Goal: Task Accomplishment & Management: Manage account settings

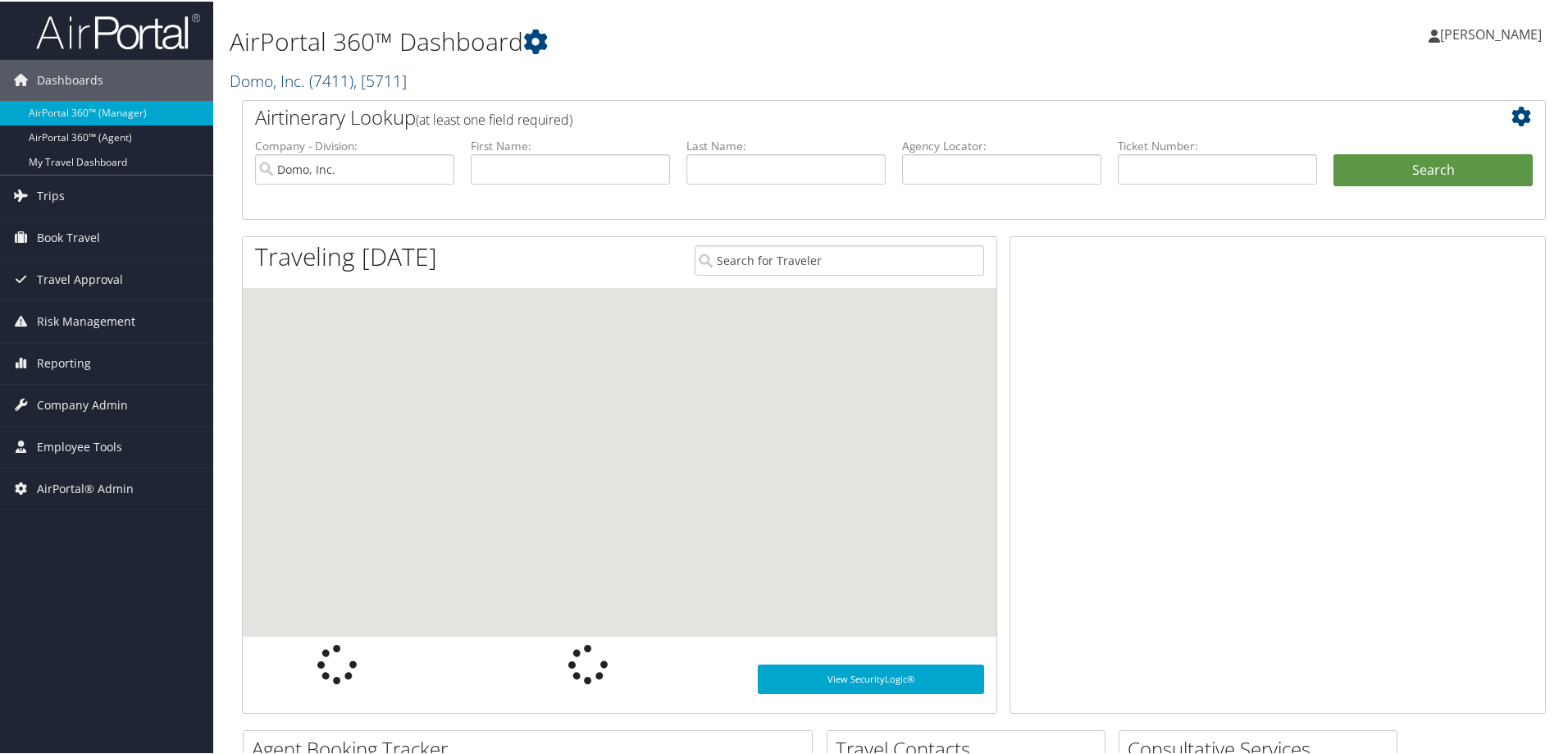
click at [304, 74] on link "Domo, Inc. ( 7411 ) , [ 5711 ]" at bounding box center [318, 80] width 177 height 22
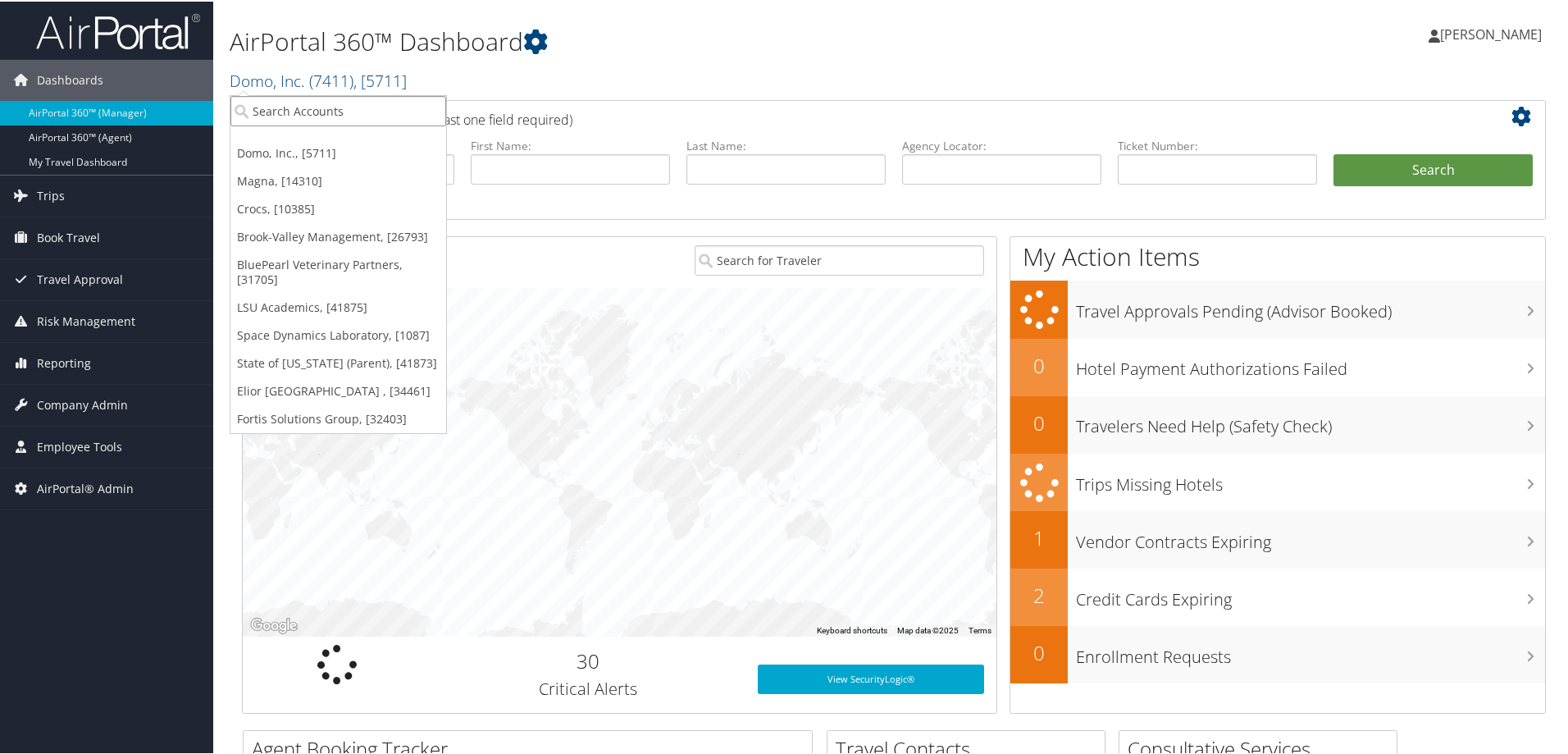
click at [308, 102] on input "search" at bounding box center [338, 110] width 215 height 30
click at [260, 76] on link "Domo, Inc. ( 7411 ) , [ 5711 ]" at bounding box center [318, 80] width 177 height 22
click at [269, 106] on input "search" at bounding box center [338, 110] width 215 height 30
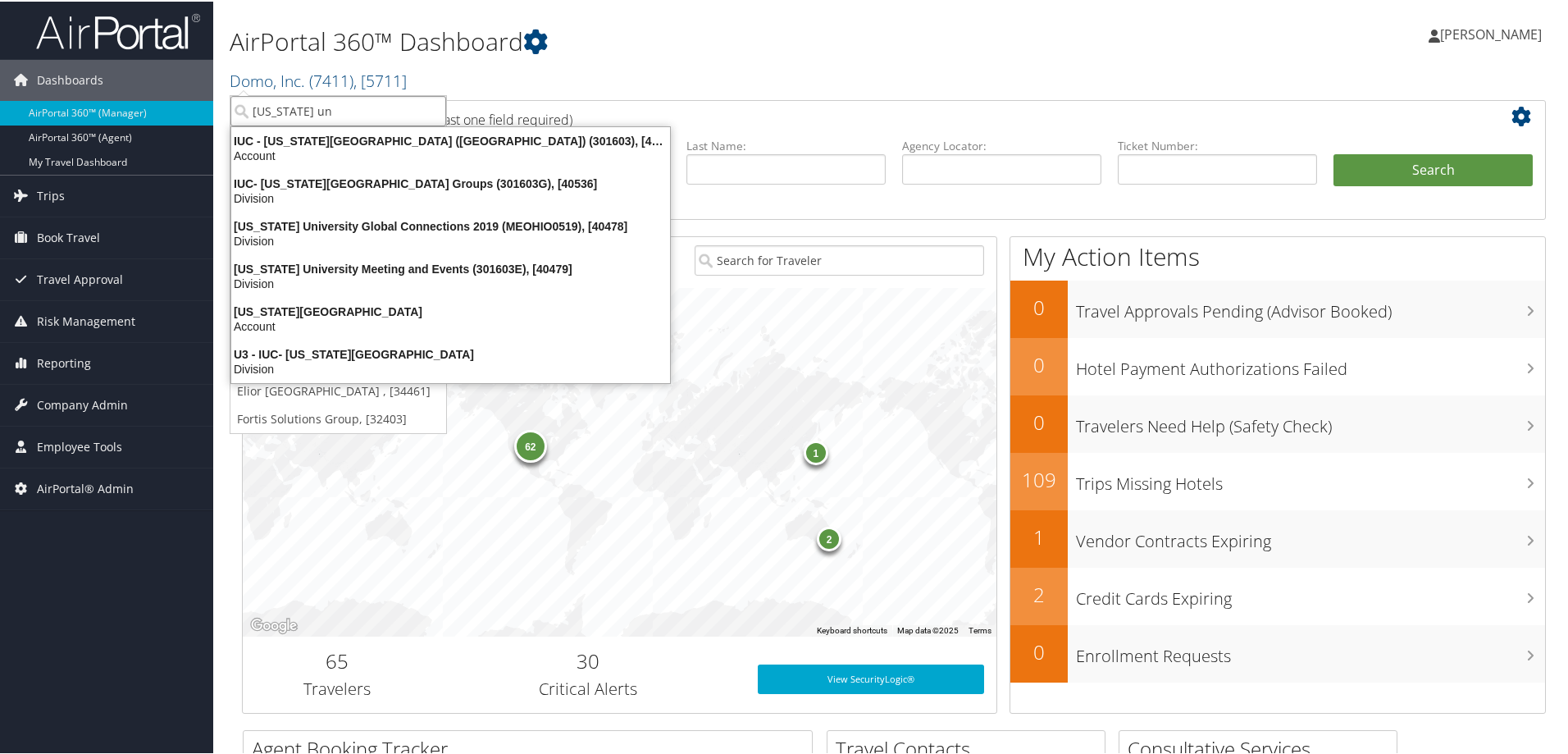
type input "ohio u"
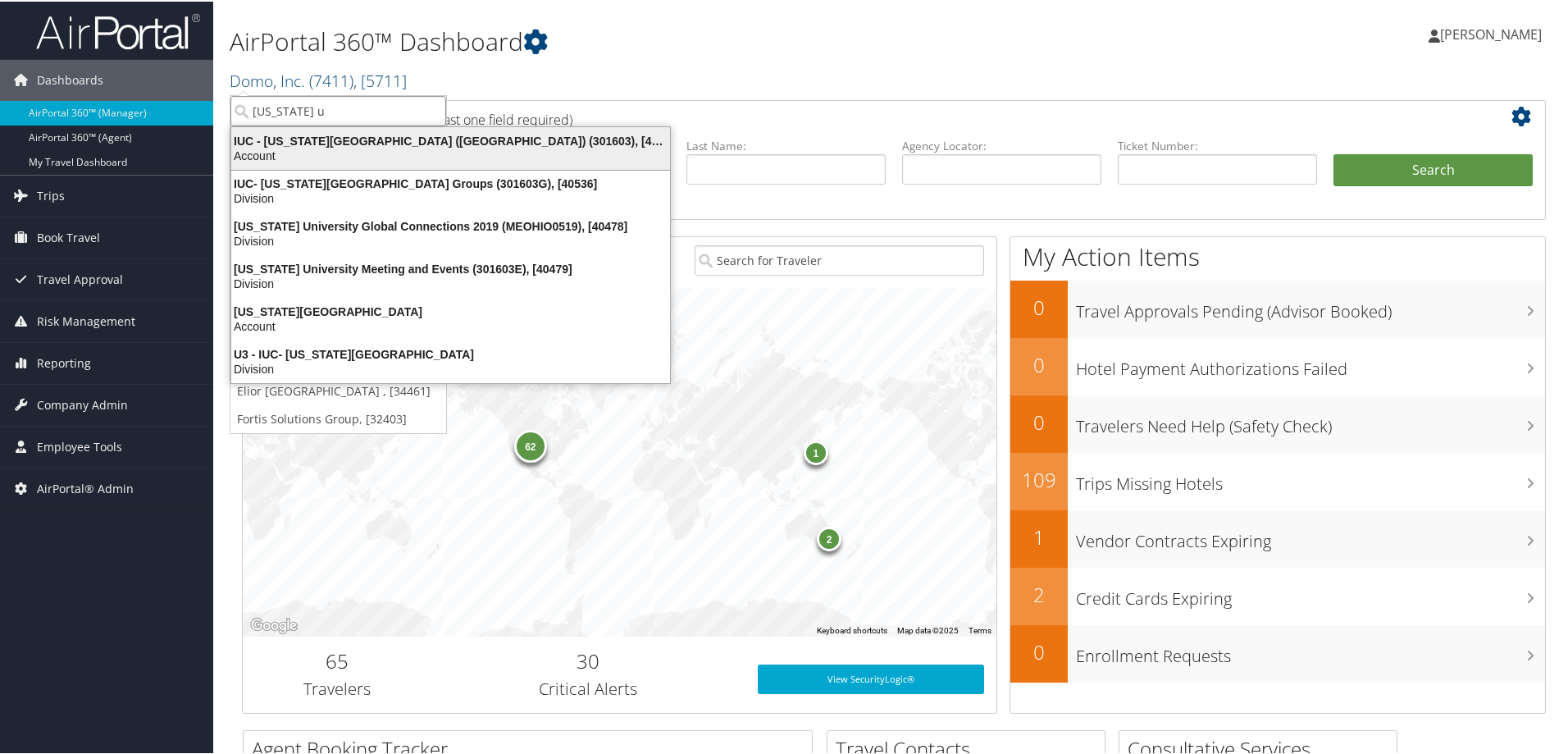
click at [321, 142] on div "IUC - Ohio University (OU) (301603), [40097]" at bounding box center [451, 140] width 459 height 15
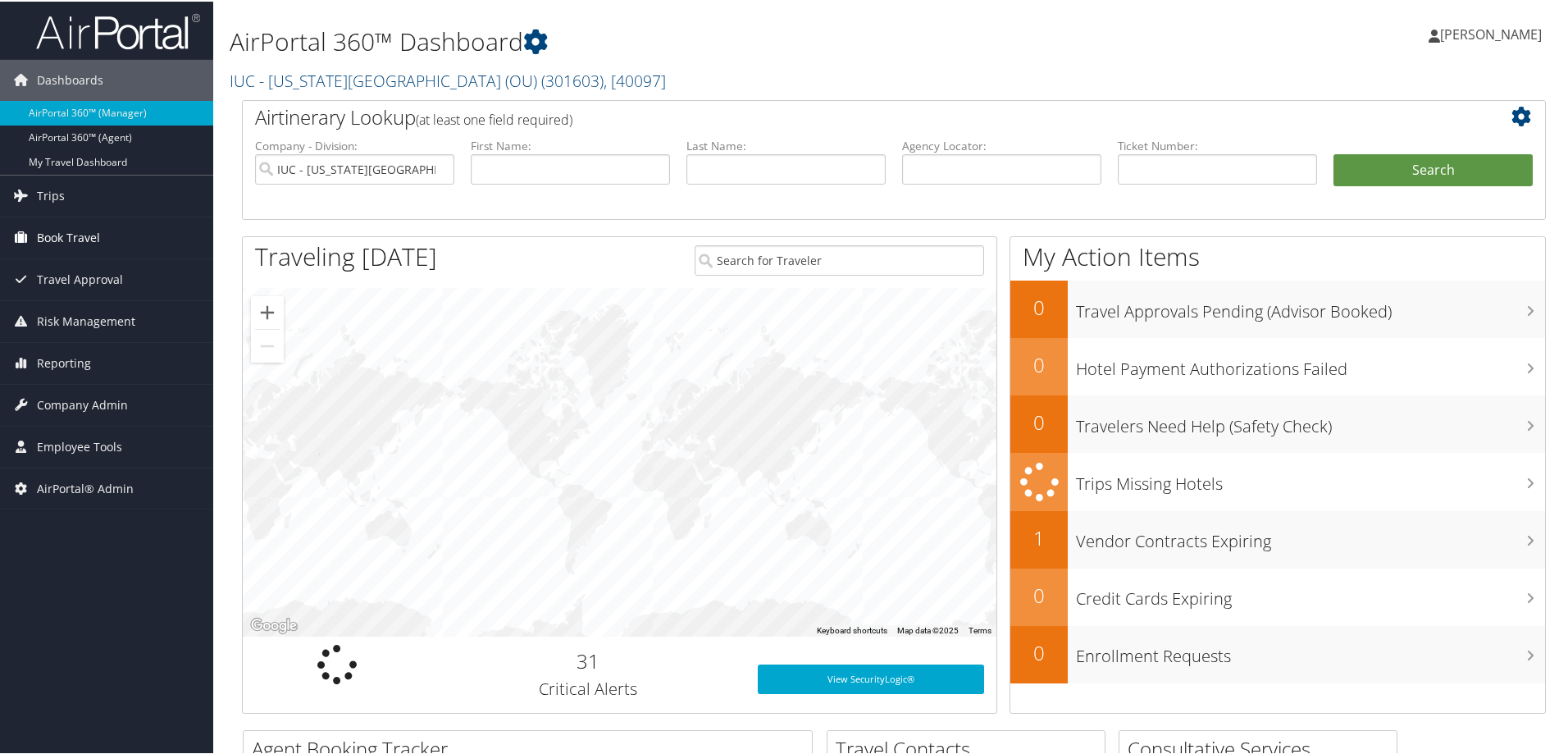
click at [102, 221] on link "Book Travel" at bounding box center [107, 236] width 214 height 41
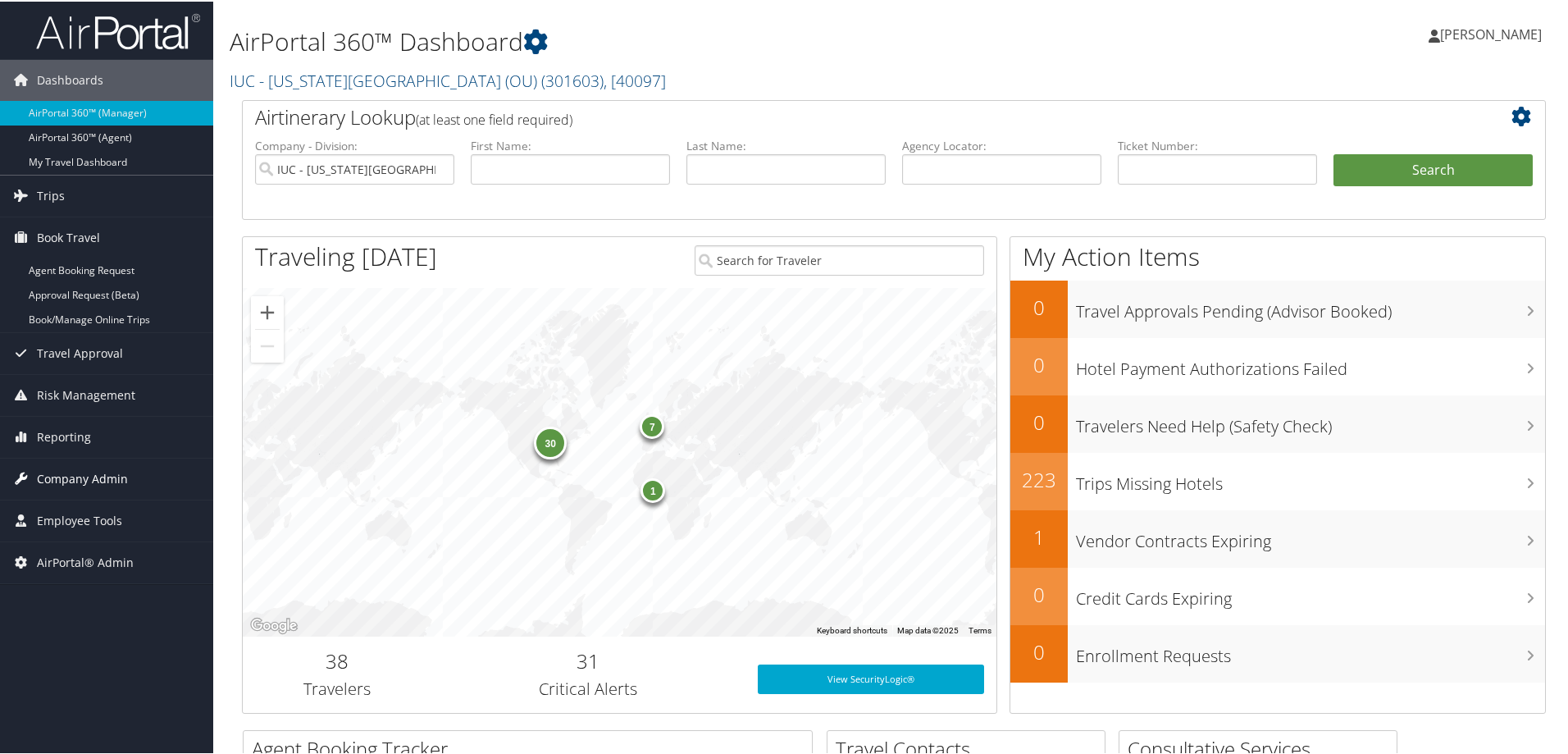
click at [69, 472] on span "Company Admin" at bounding box center [81, 478] width 91 height 41
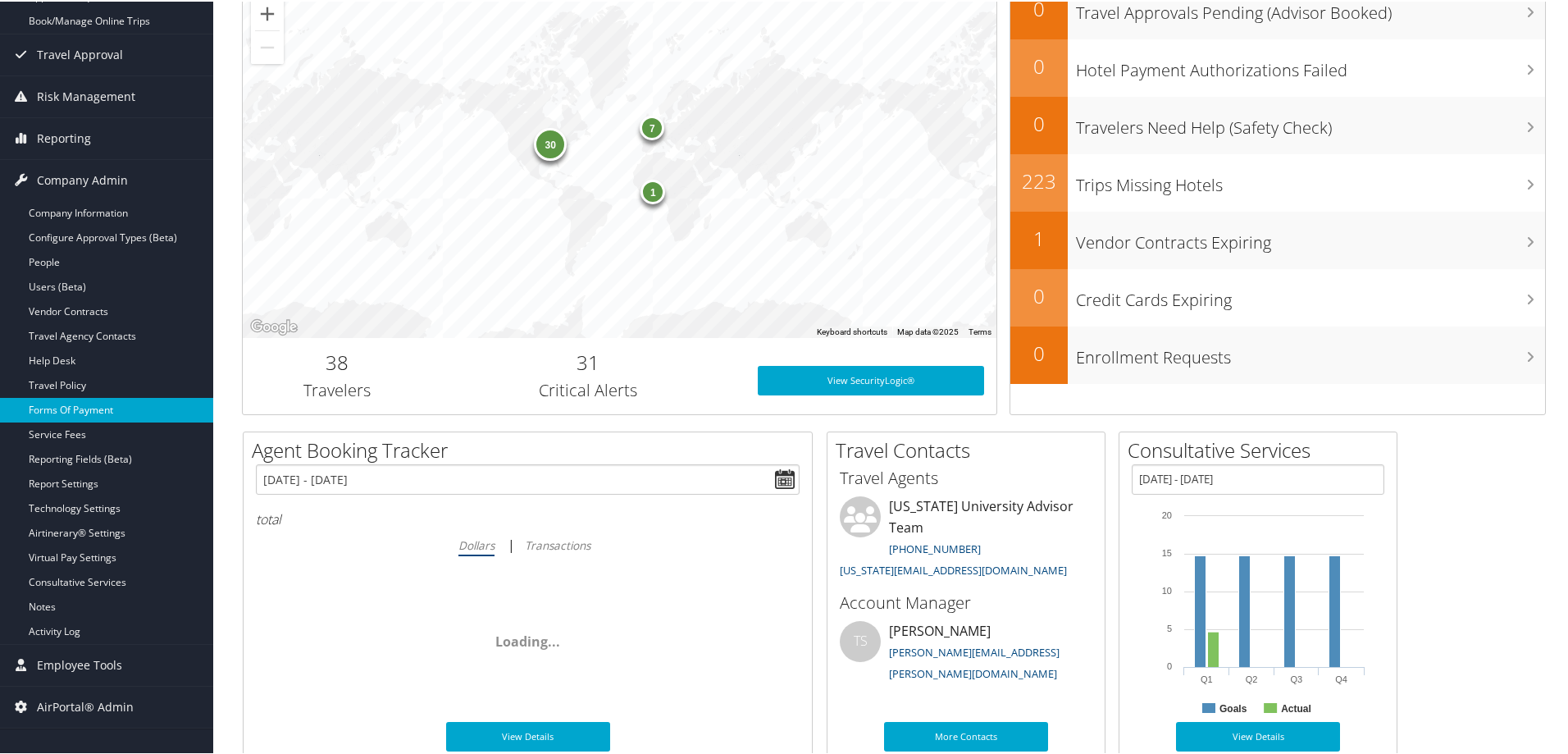
scroll to position [328, 0]
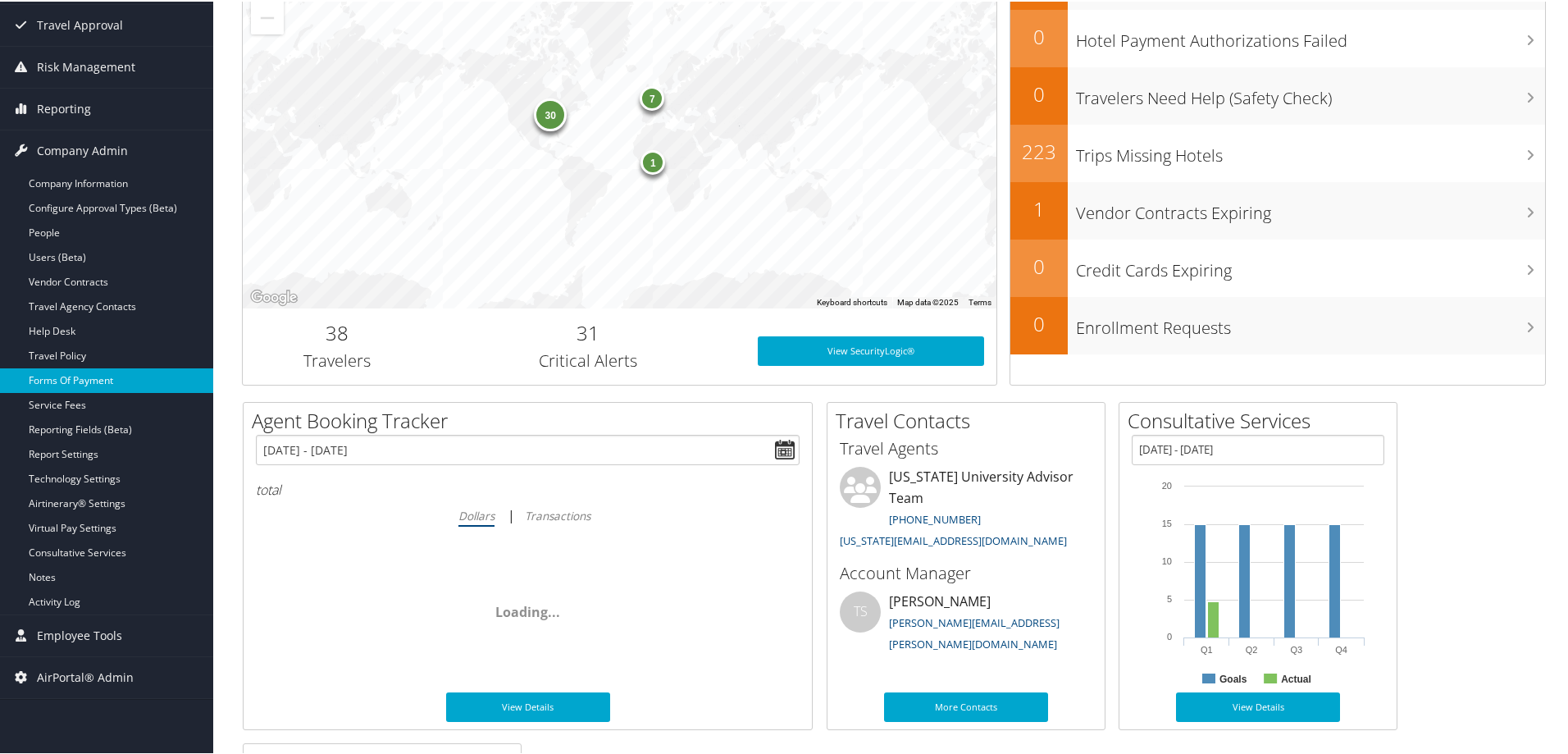
click at [123, 377] on link "Forms Of Payment" at bounding box center [107, 378] width 214 height 24
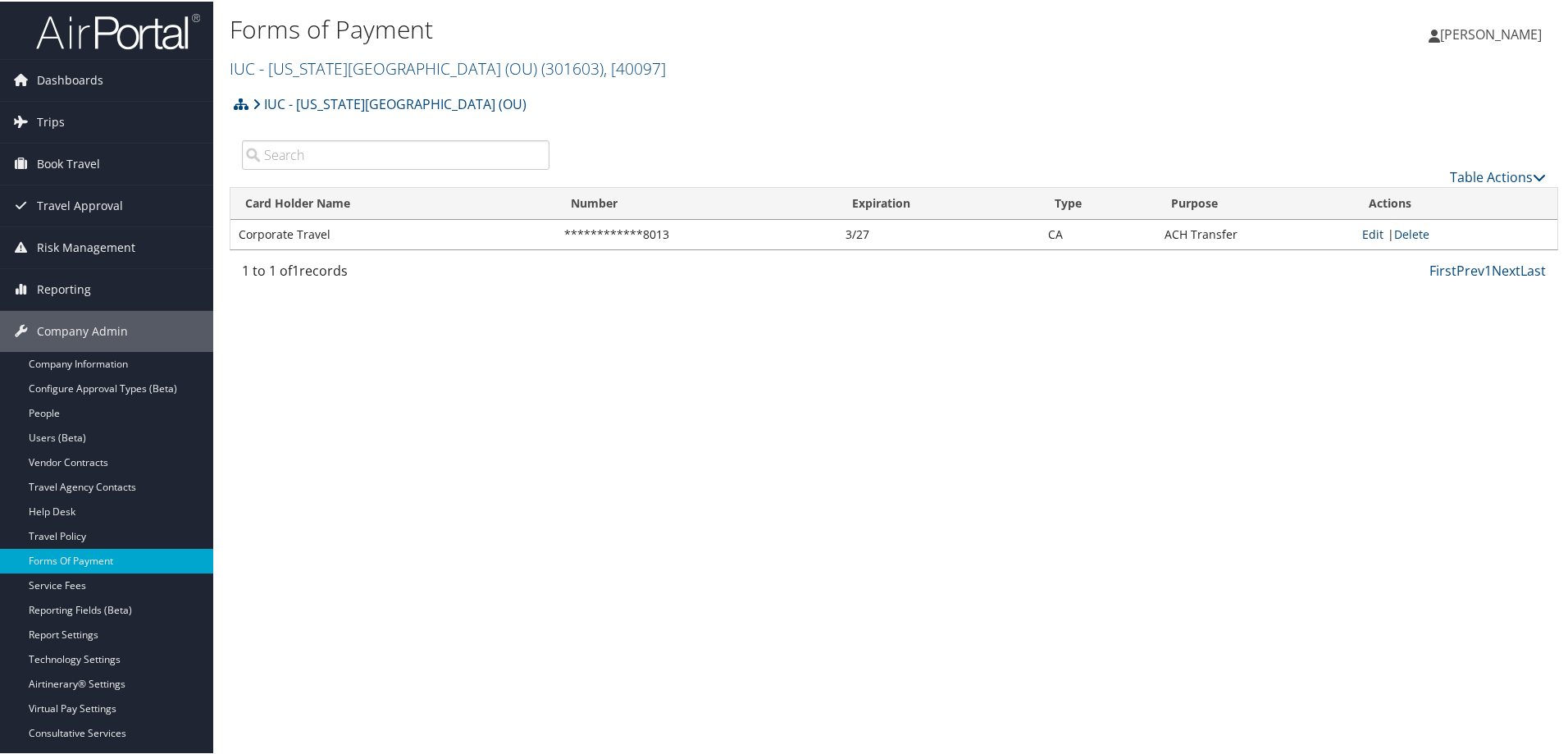
click at [1364, 234] on link "Edit" at bounding box center [1373, 232] width 22 height 16
select select "CA"
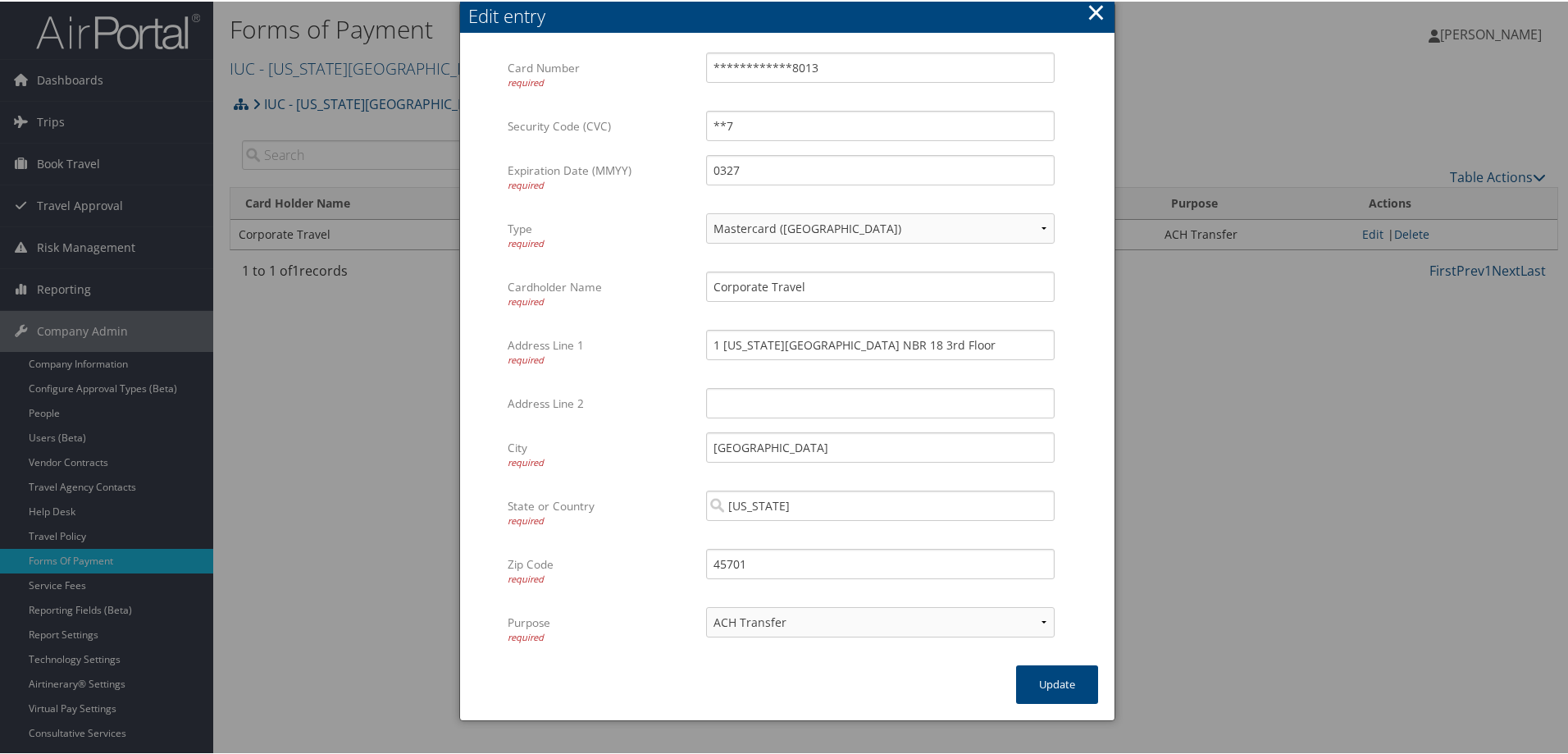
click at [1089, 11] on button "×" at bounding box center [1096, 10] width 19 height 33
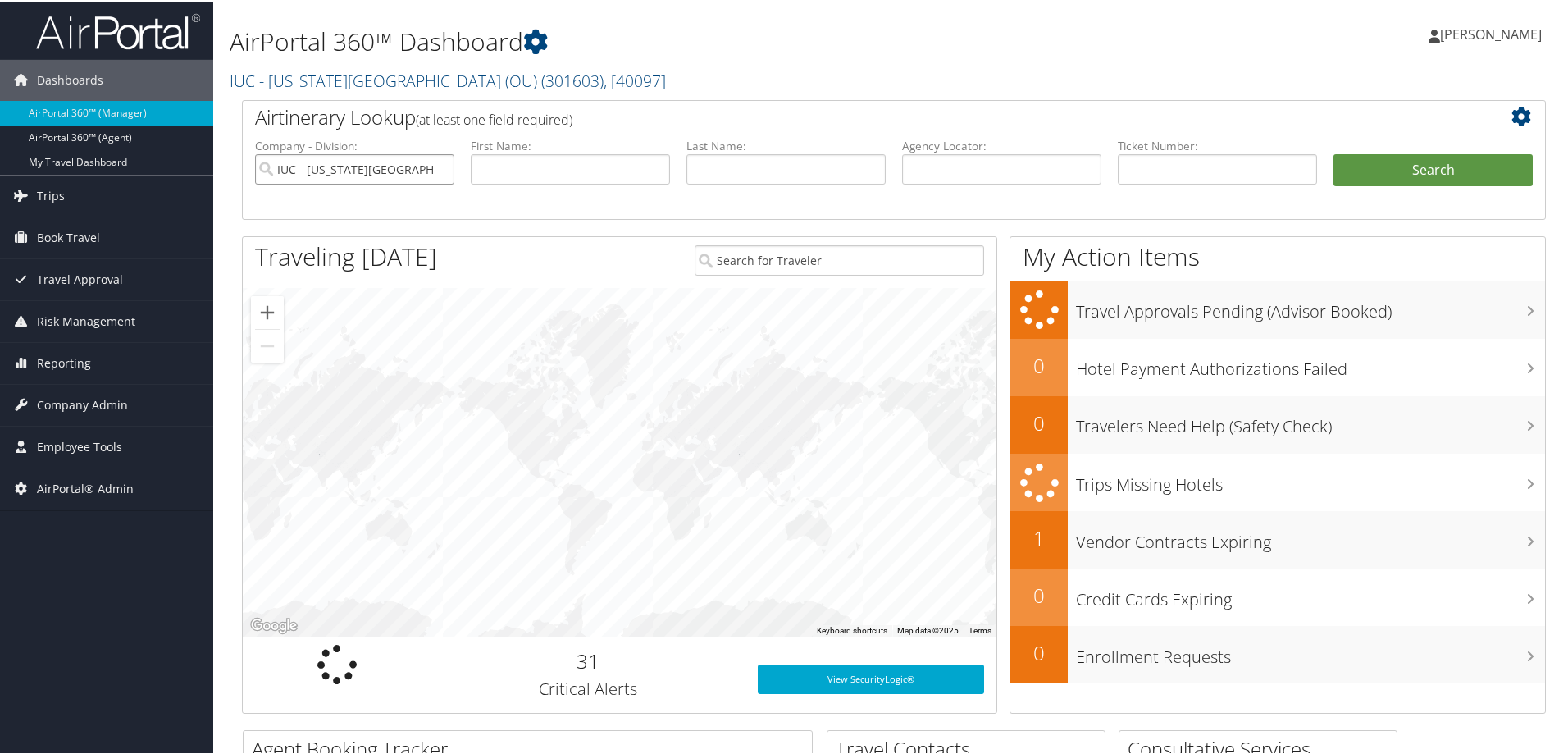
click at [438, 171] on input "IUC - Ohio University (OU)" at bounding box center [354, 168] width 200 height 30
click at [518, 169] on input "text" at bounding box center [570, 168] width 200 height 30
type input "shamsuddin"
click at [1334, 153] on button "Search" at bounding box center [1433, 169] width 200 height 33
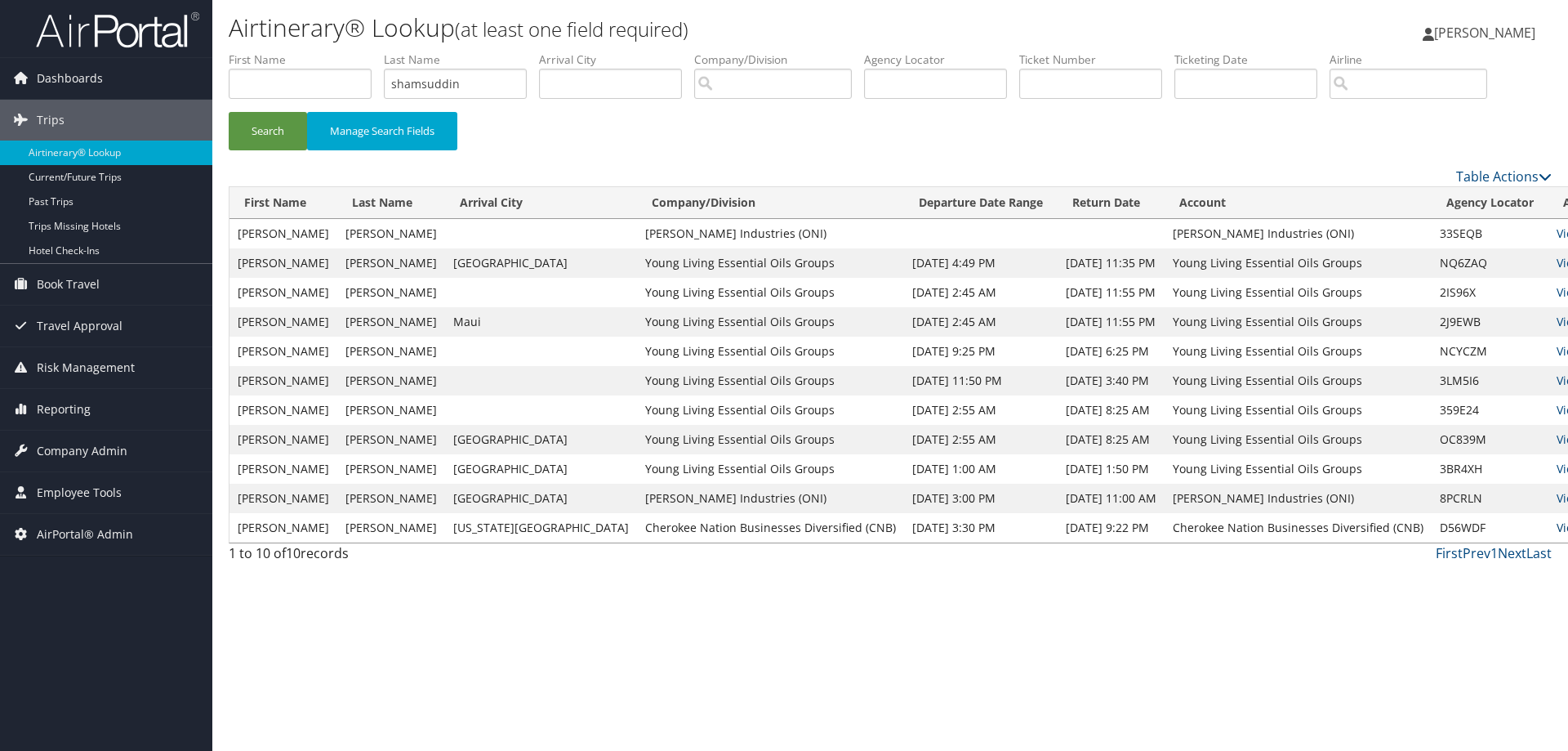
click at [1557, 527] on link "View" at bounding box center [1569, 527] width 25 height 16
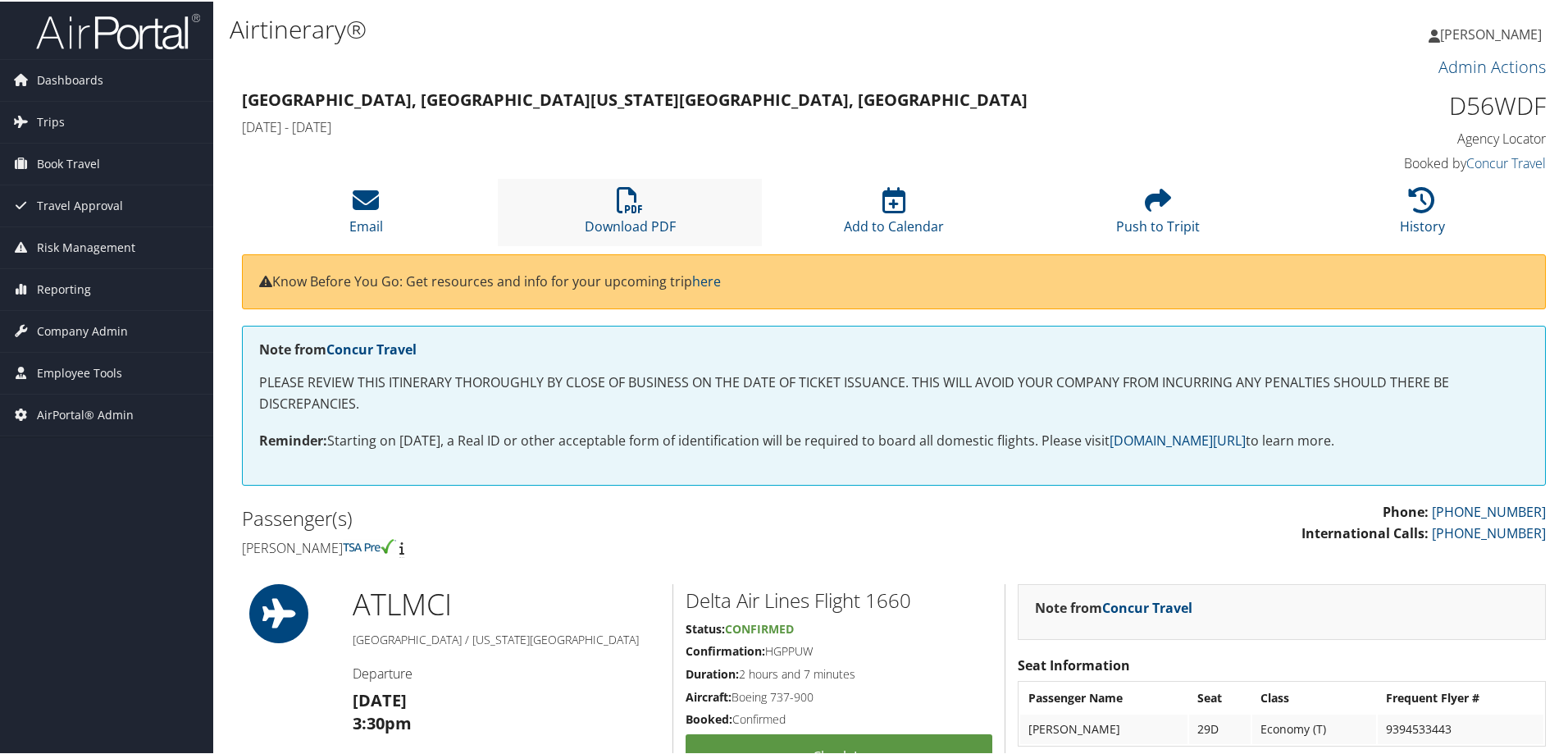
click at [618, 213] on li "Download PDF" at bounding box center [630, 210] width 264 height 67
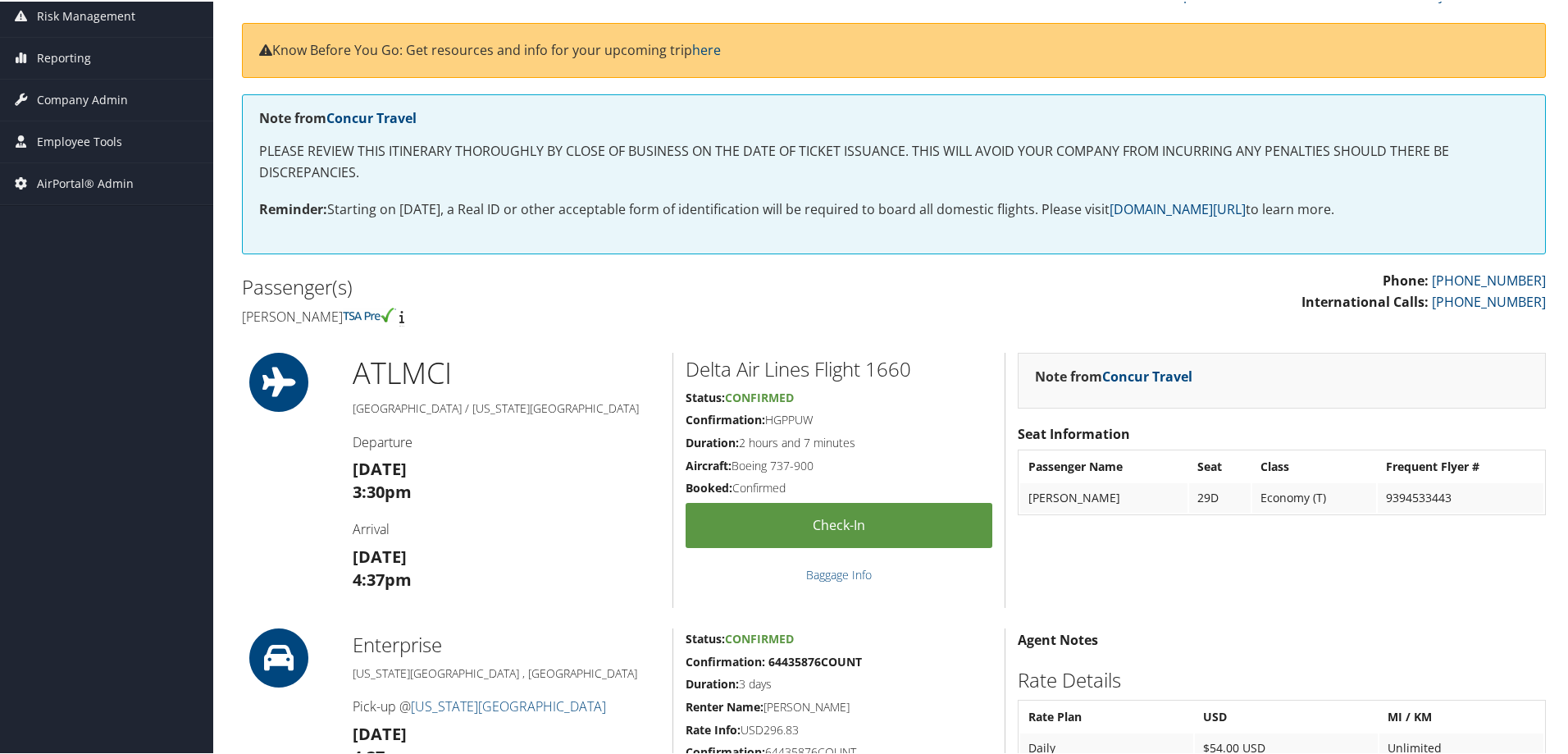
scroll to position [492, 0]
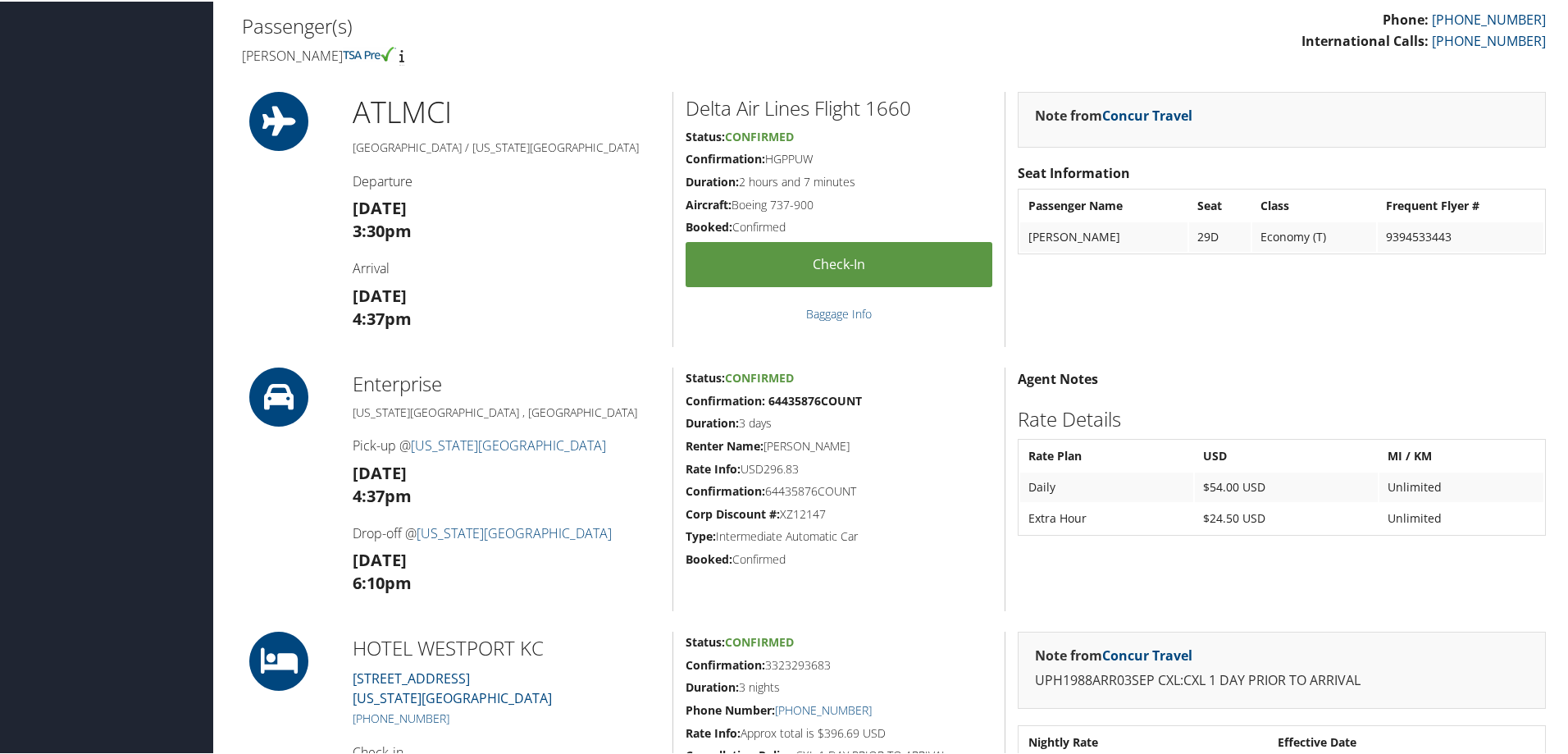
click at [1487, 347] on div "Admin Actions Repair Airtinerary® 86055058 [GEOGRAPHIC_DATA], [GEOGRAPHIC_DATA]…" at bounding box center [894, 712] width 1329 height 2305
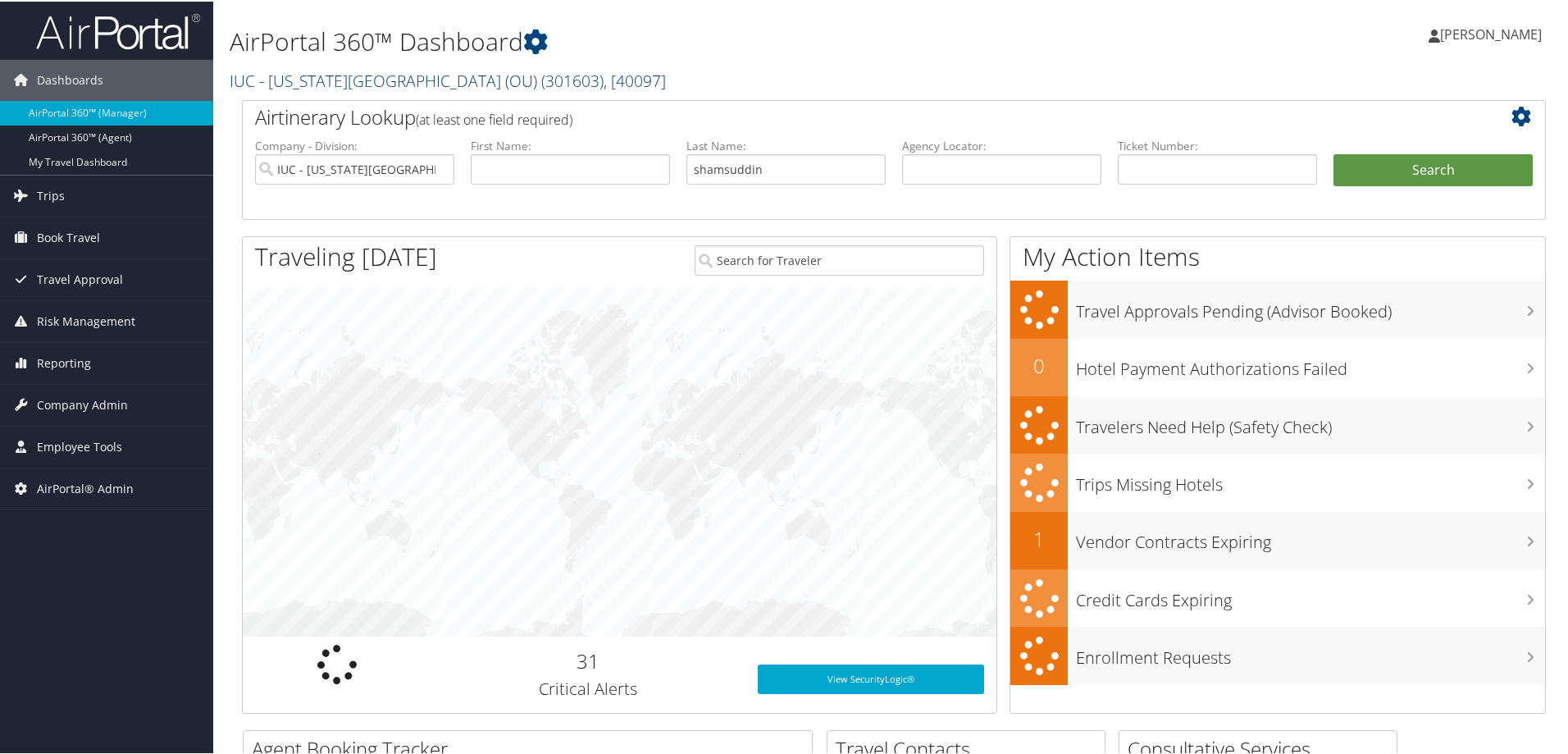
click at [275, 81] on link "IUC - Ohio University (OU) ( 301603 ) , [ 40097 ]" at bounding box center [448, 80] width 436 height 22
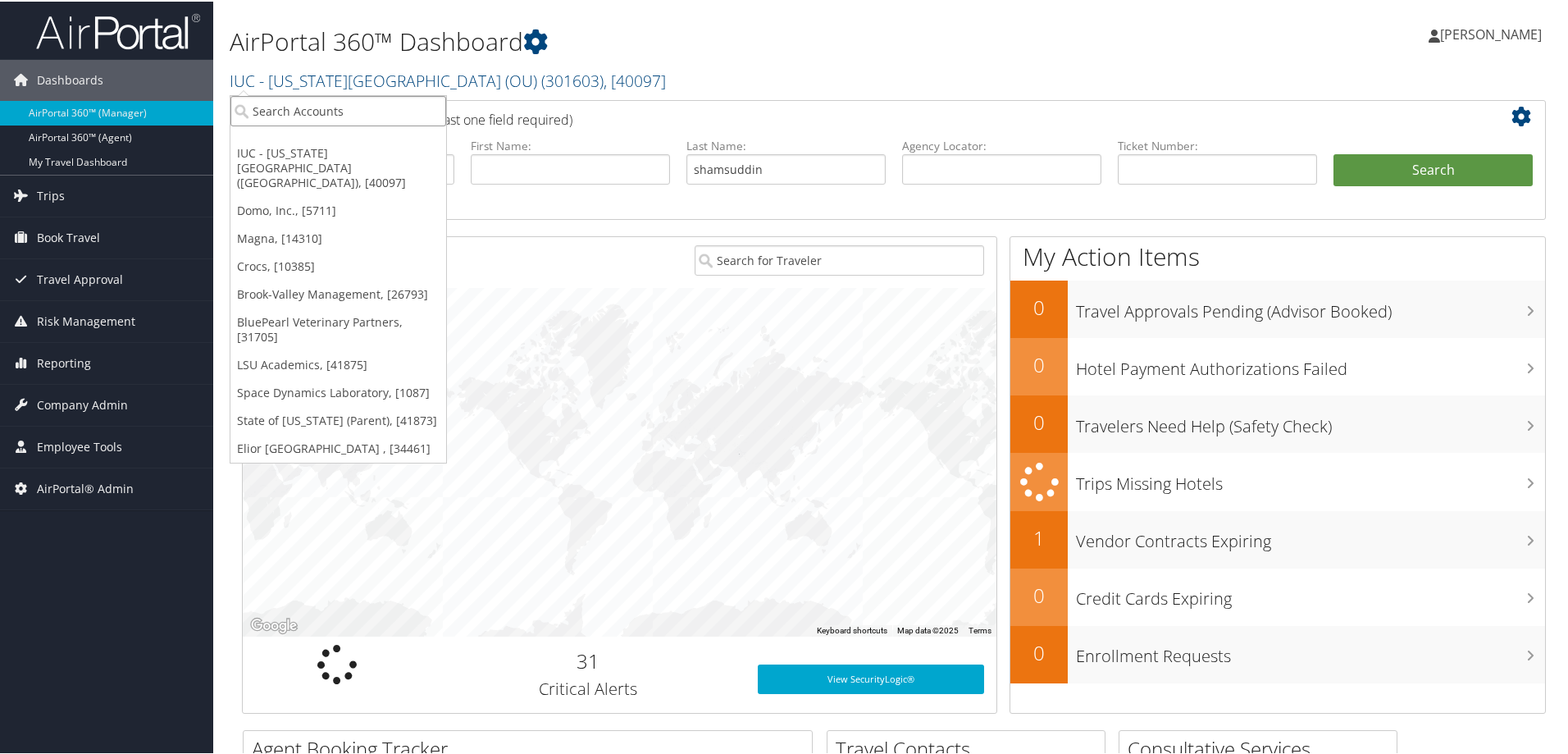
click at [300, 108] on input "search" at bounding box center [338, 110] width 215 height 30
type input "nucor"
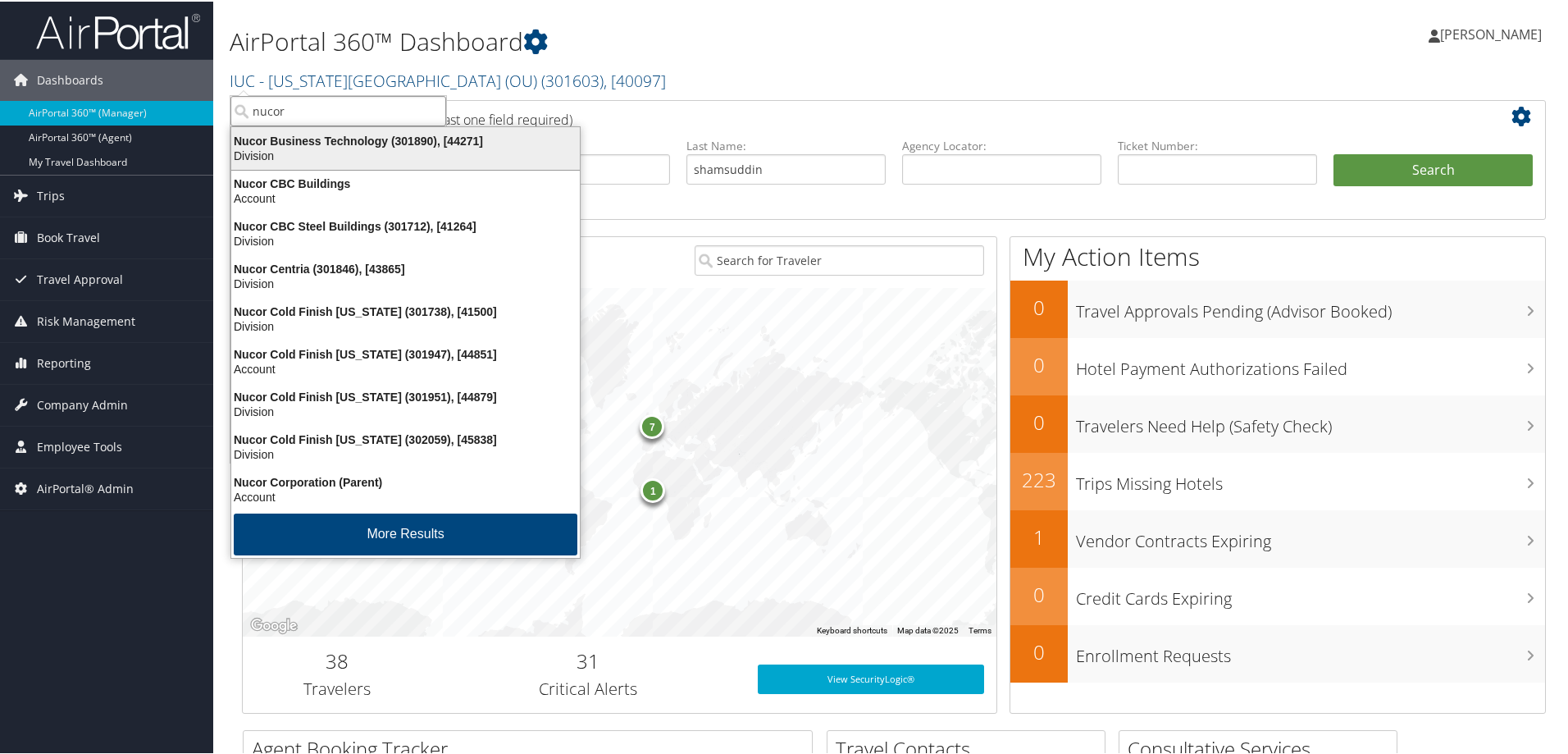
click at [303, 139] on div "Nucor Business Technology (301890), [44271]" at bounding box center [405, 140] width 368 height 15
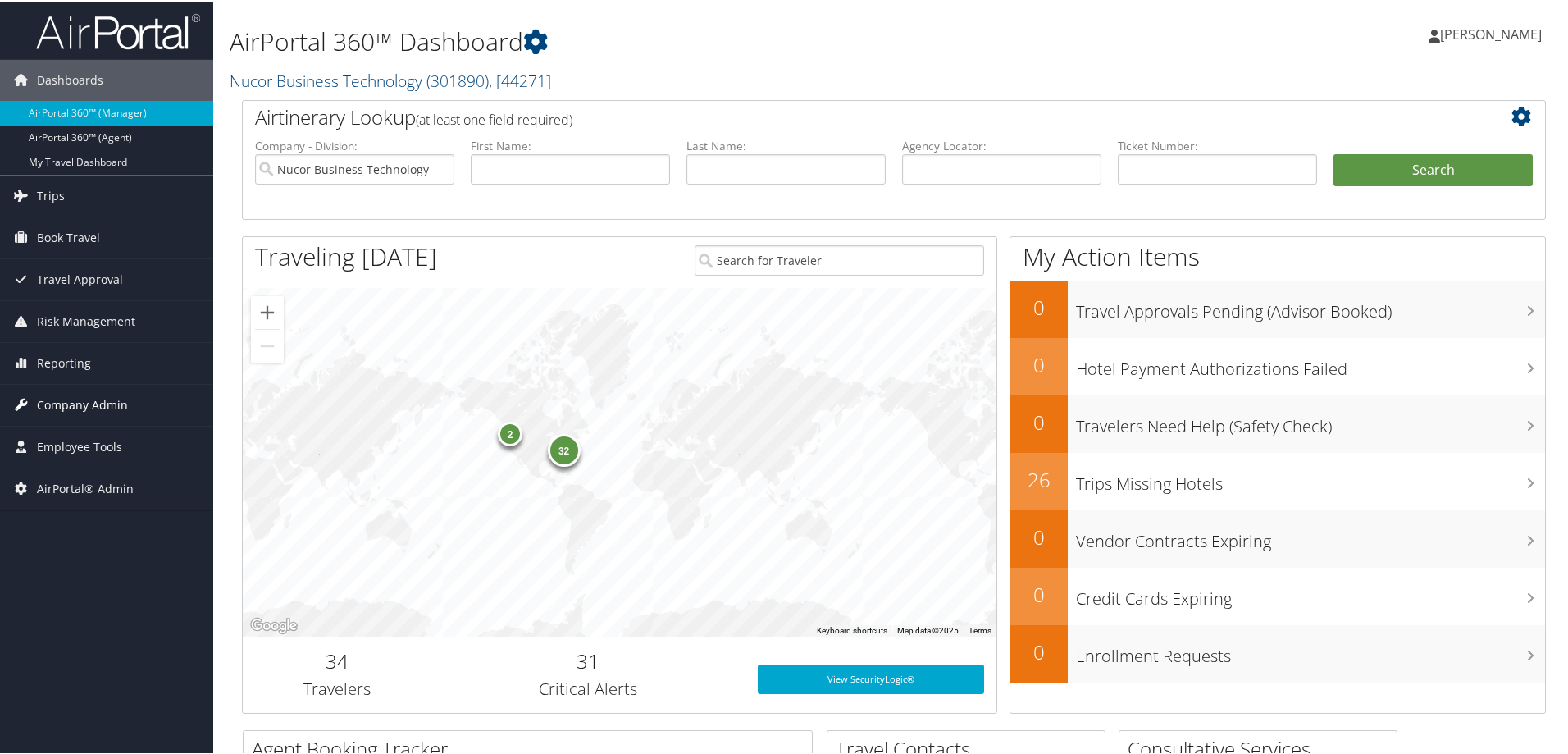
click at [109, 399] on span "Company Admin" at bounding box center [81, 404] width 91 height 41
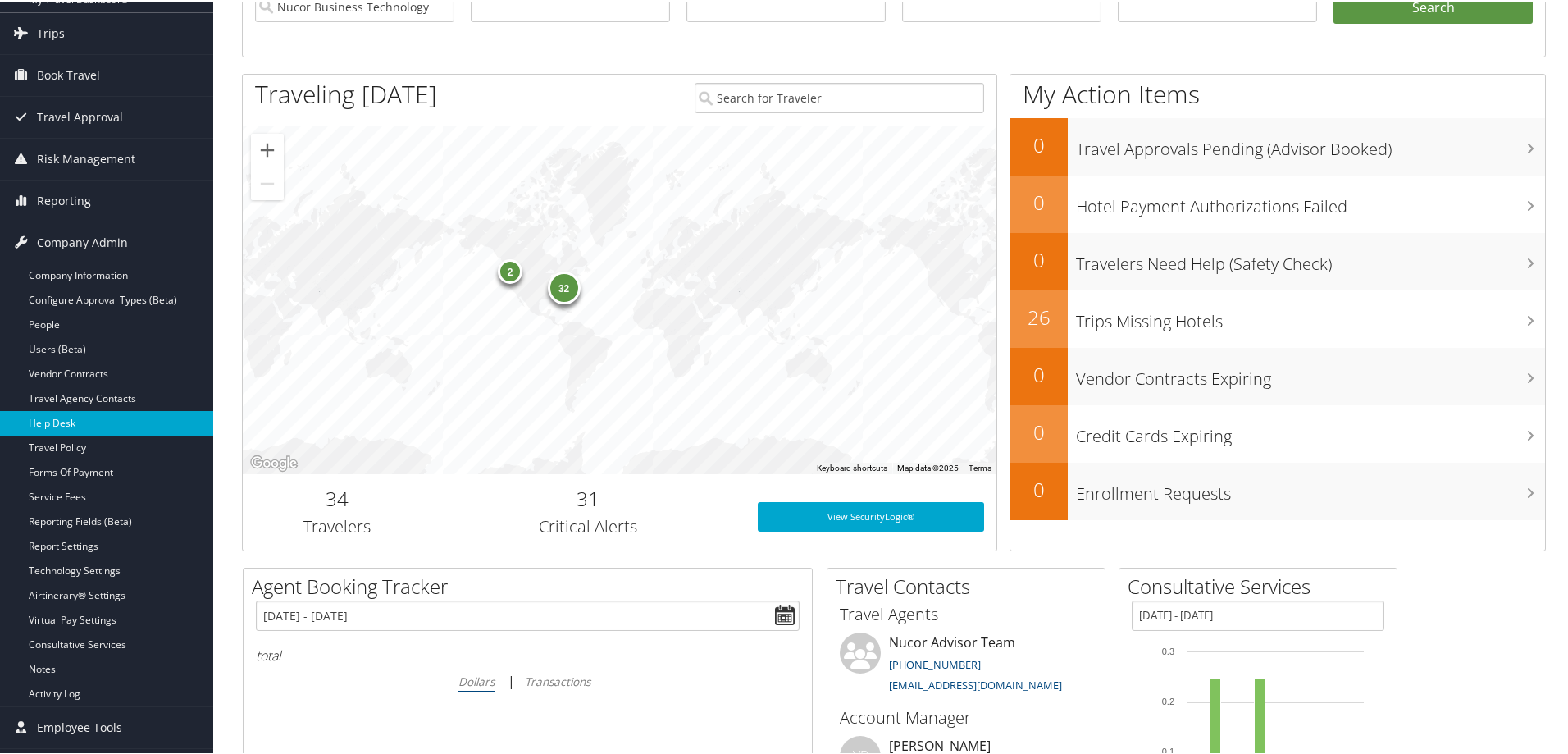
scroll to position [164, 0]
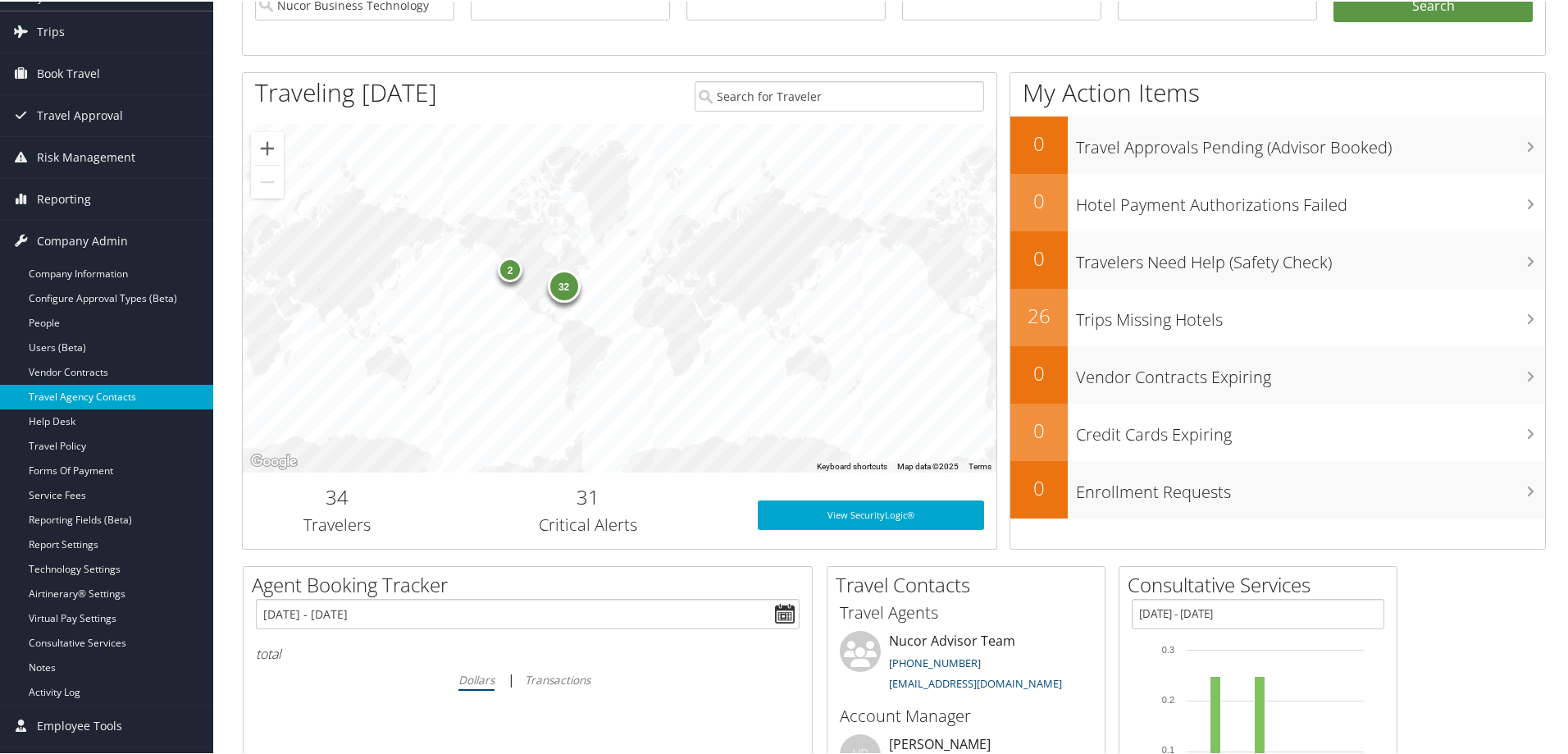
click at [126, 406] on link "Travel Agency Contacts" at bounding box center [107, 395] width 214 height 24
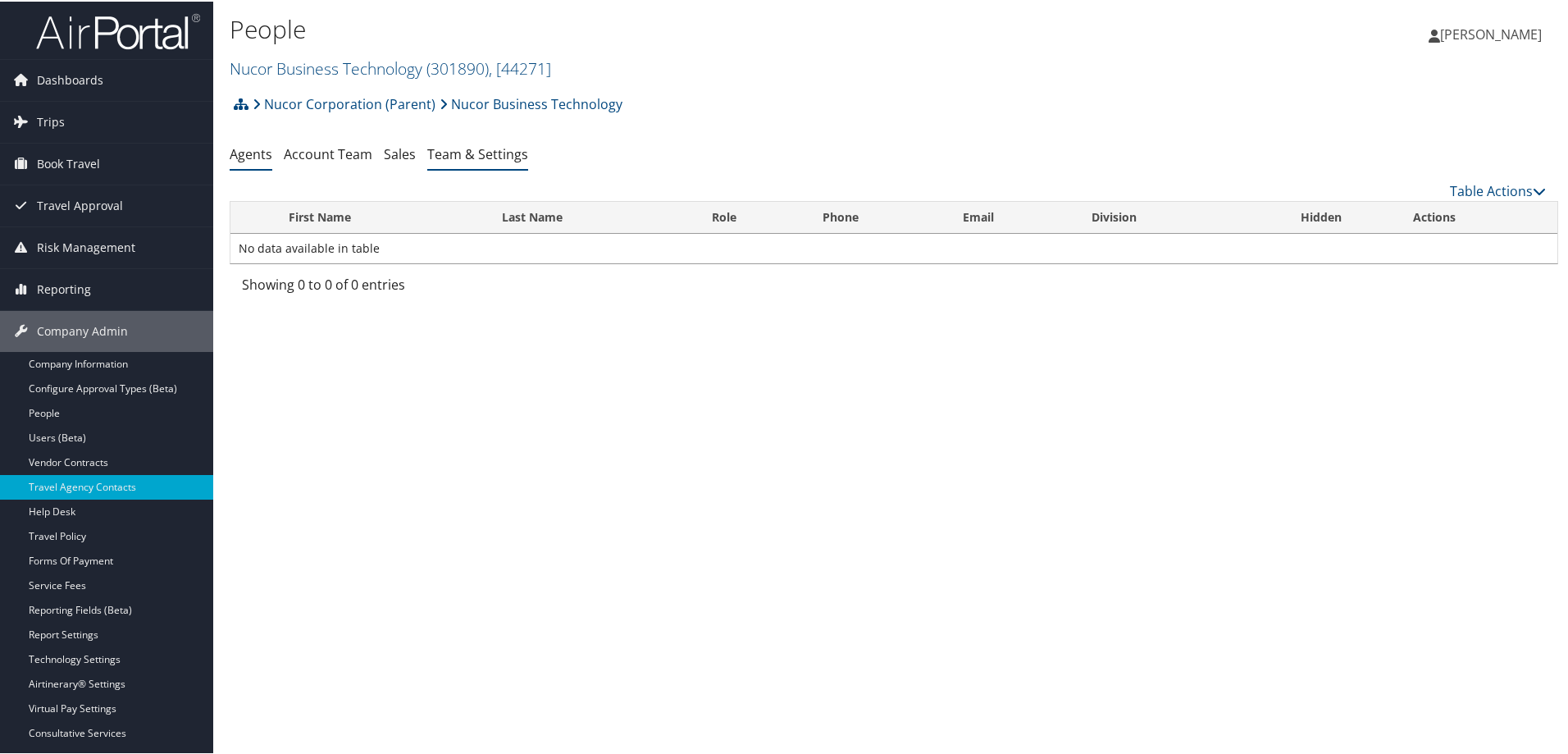
click at [512, 156] on link "Team & Settings" at bounding box center [478, 152] width 101 height 18
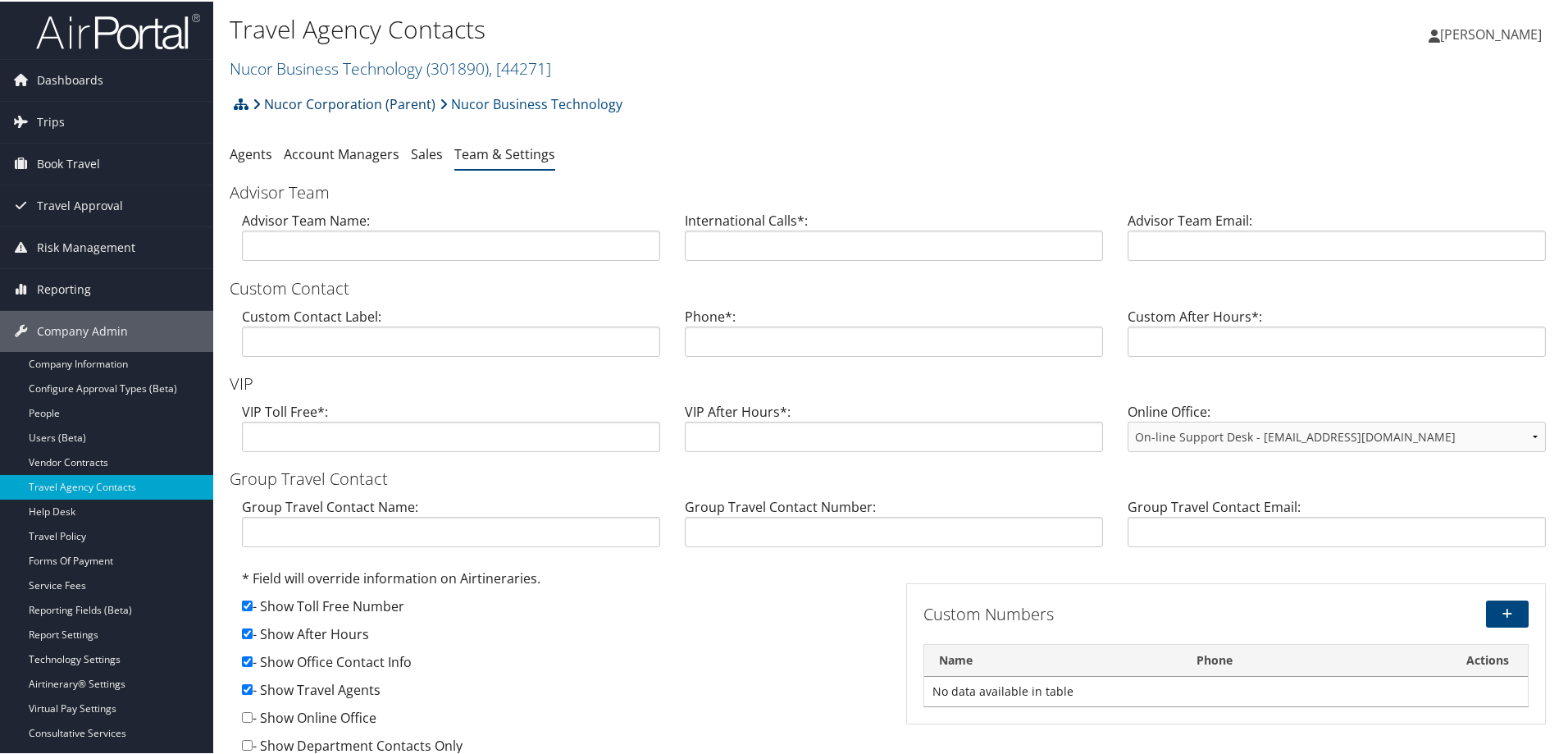
click at [343, 102] on link "Nucor Corporation (Parent)" at bounding box center [344, 102] width 183 height 33
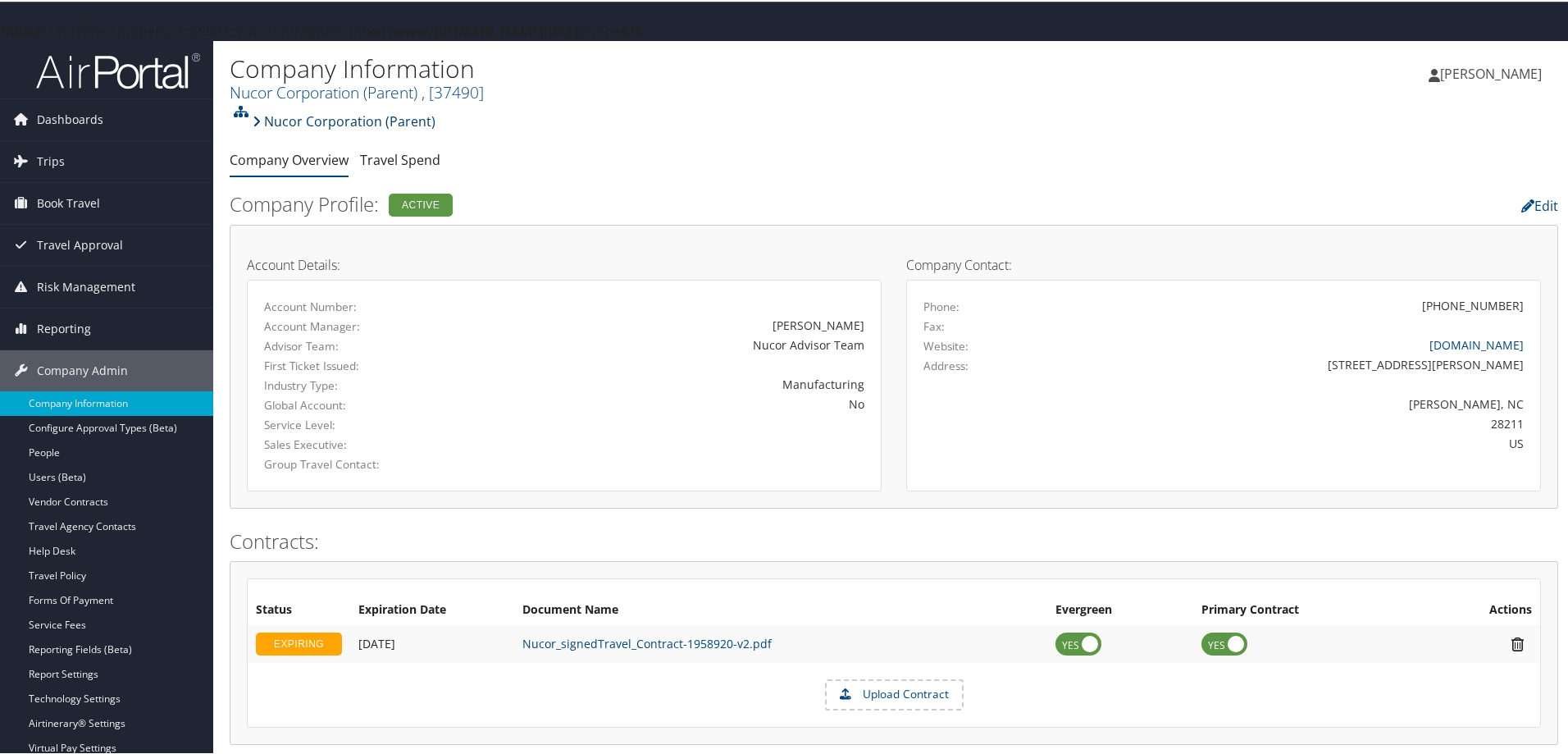
click at [362, 121] on link "Nucor Corporation (Parent)" at bounding box center [344, 119] width 183 height 33
click at [140, 517] on link "Travel Agency Contacts" at bounding box center [107, 525] width 214 height 24
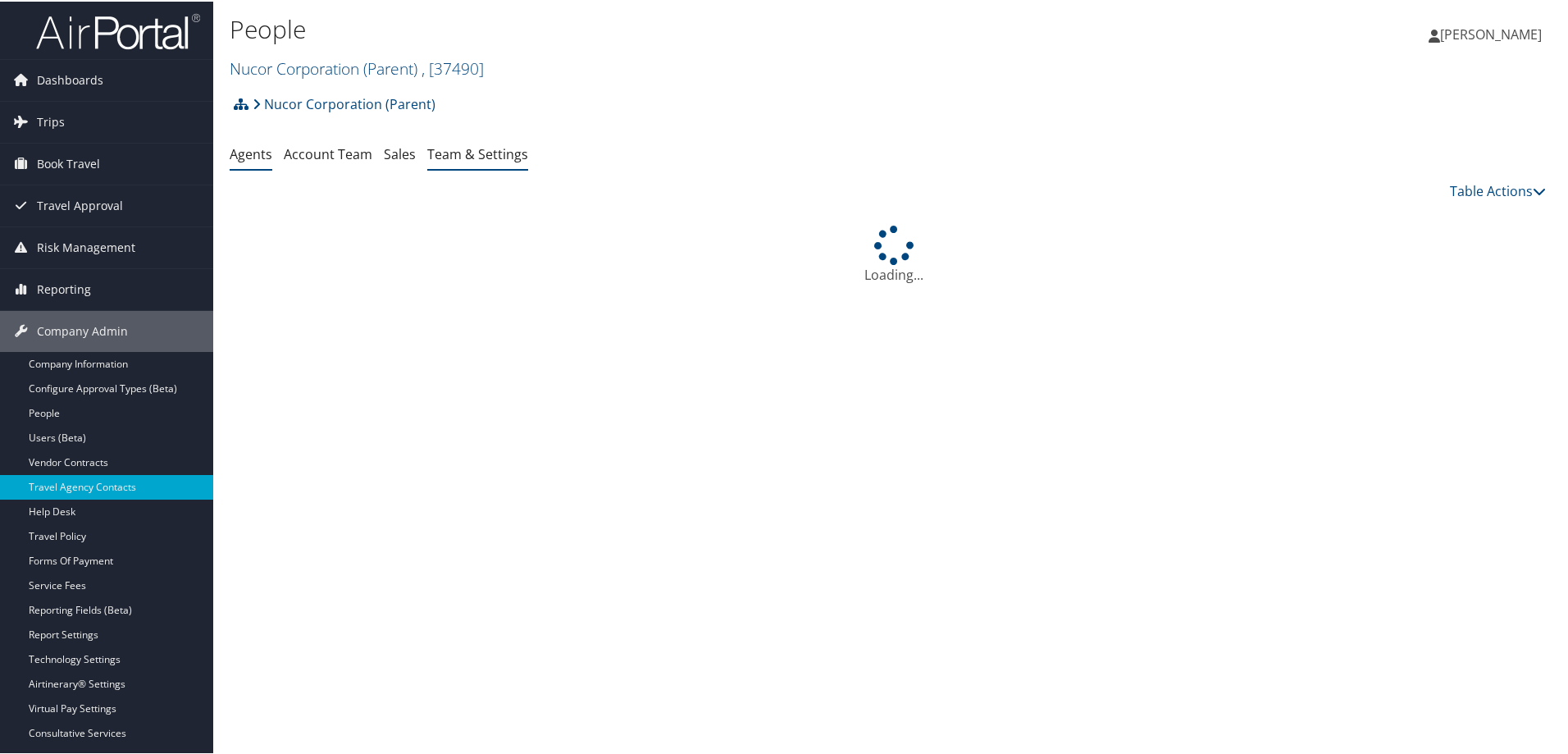
drag, startPoint x: 0, startPoint y: 0, endPoint x: 485, endPoint y: 146, distance: 506.5
click at [485, 146] on link "Team & Settings" at bounding box center [478, 152] width 101 height 18
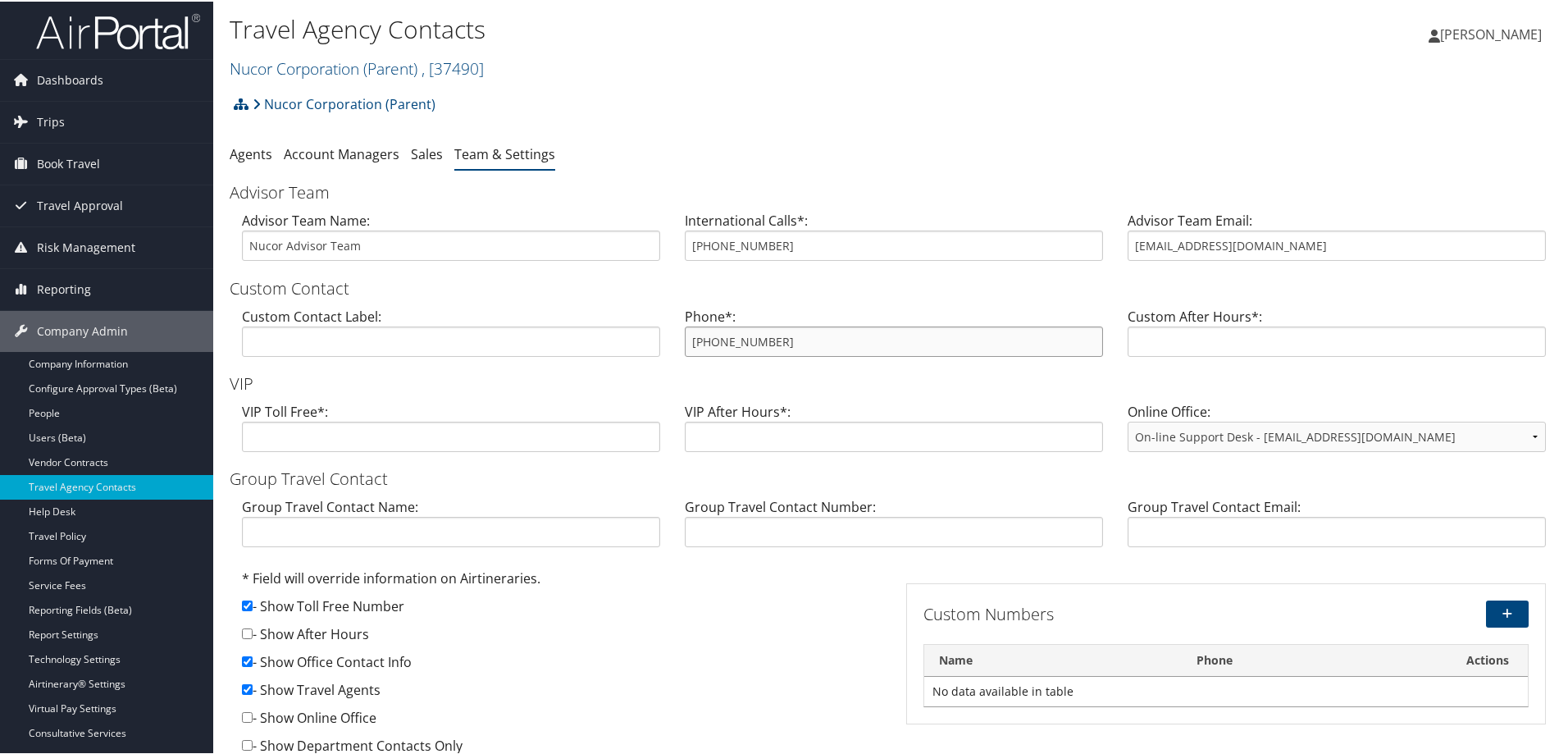
drag, startPoint x: 817, startPoint y: 342, endPoint x: 680, endPoint y: 342, distance: 137.0
click at [680, 342] on div "Phone*: 800-231-3488" at bounding box center [894, 336] width 443 height 63
drag, startPoint x: 1336, startPoint y: 241, endPoint x: 1075, endPoint y: 249, distance: 261.1
click at [1075, 249] on div "Advisor Team Name: Nucor Advisor Team International Calls*: 801-997-9680 Adviso…" at bounding box center [894, 240] width 1329 height 63
drag, startPoint x: 1159, startPoint y: 163, endPoint x: 1084, endPoint y: 189, distance: 79.4
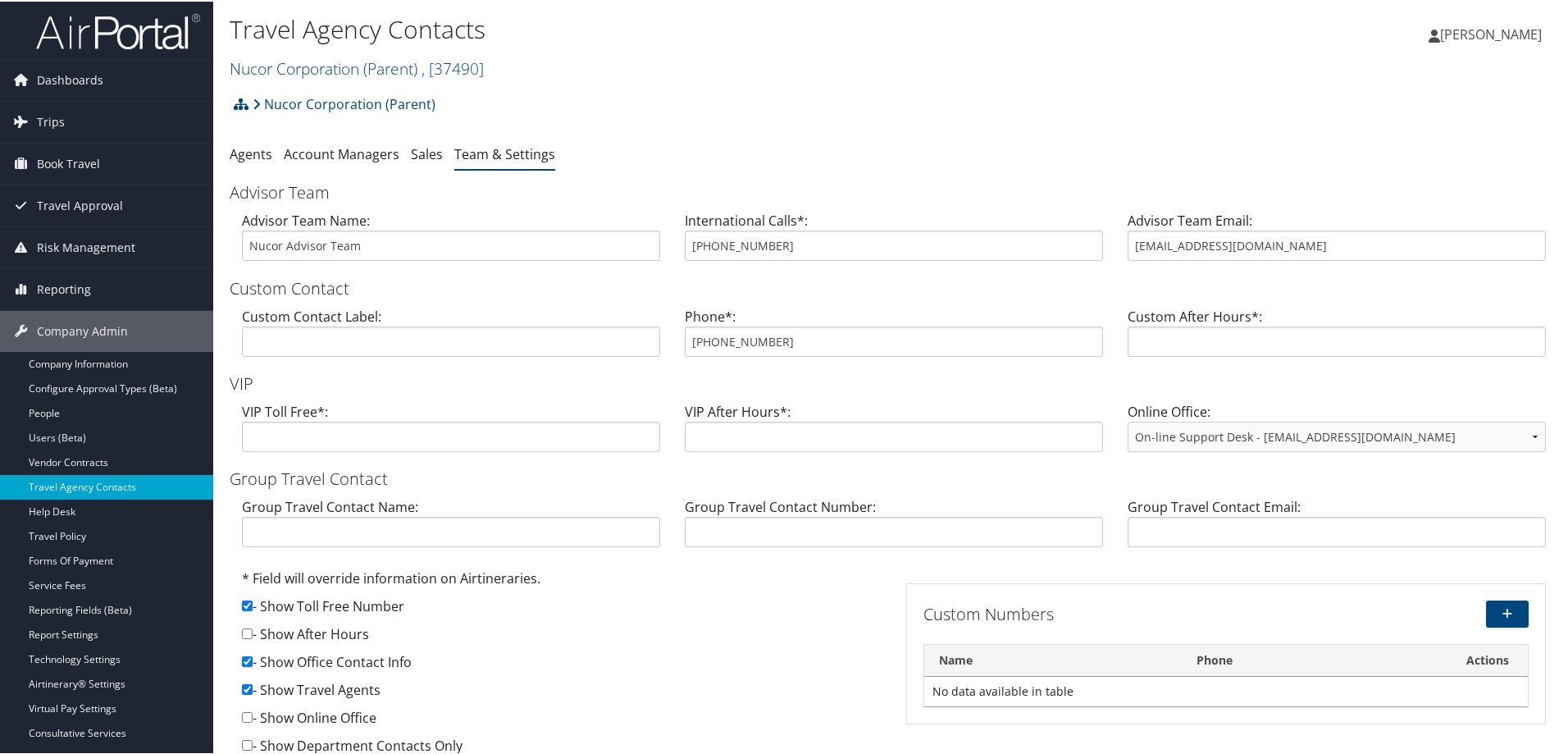
click at [1079, 190] on h3 "Advisor Team" at bounding box center [894, 191] width 1329 height 23
drag, startPoint x: 1253, startPoint y: 241, endPoint x: 1134, endPoint y: 237, distance: 119.1
click at [1134, 237] on input "Nucor@cbtravel.com" at bounding box center [1337, 244] width 419 height 30
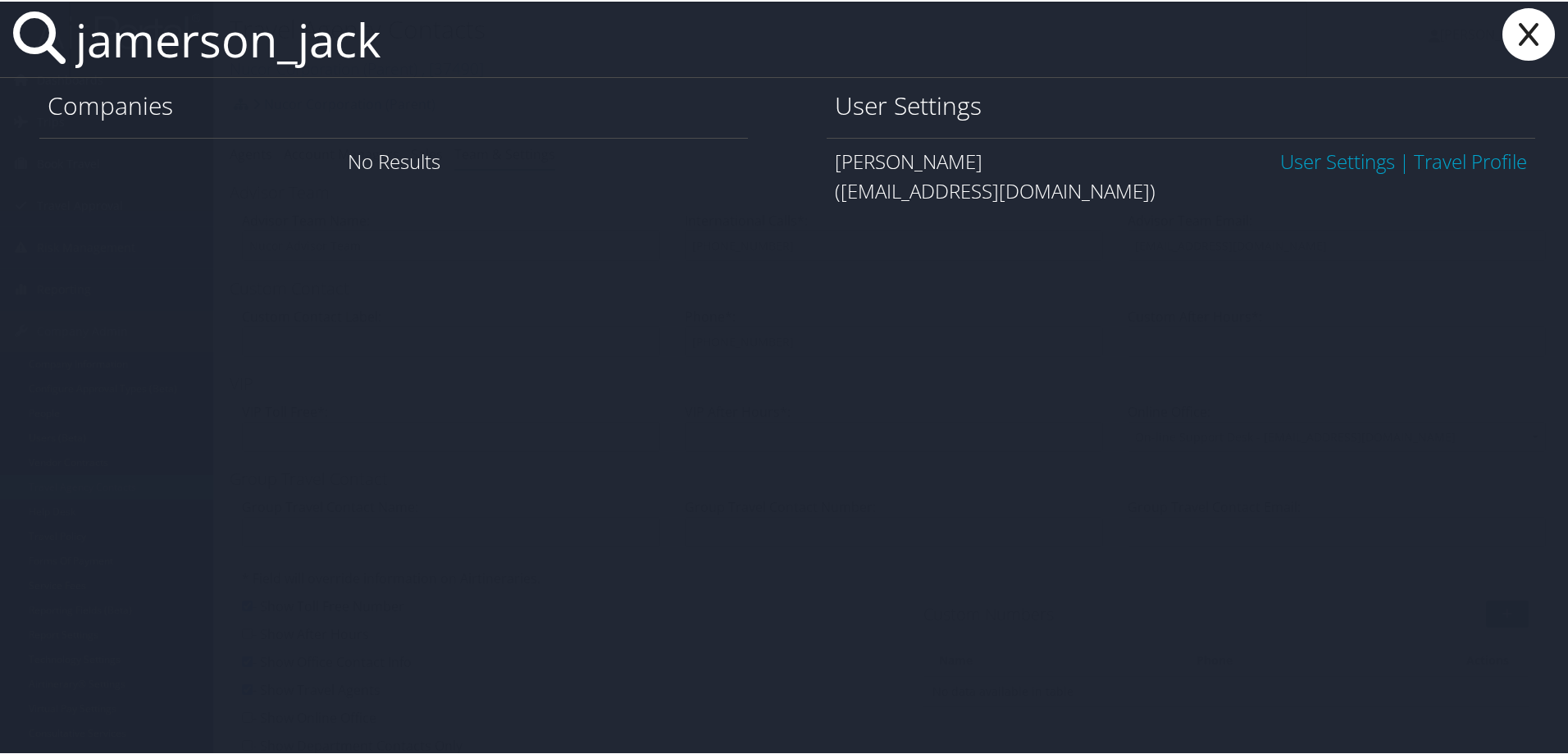
type input "jamerson_jack"
click at [1294, 155] on link "User Settings" at bounding box center [1338, 159] width 115 height 27
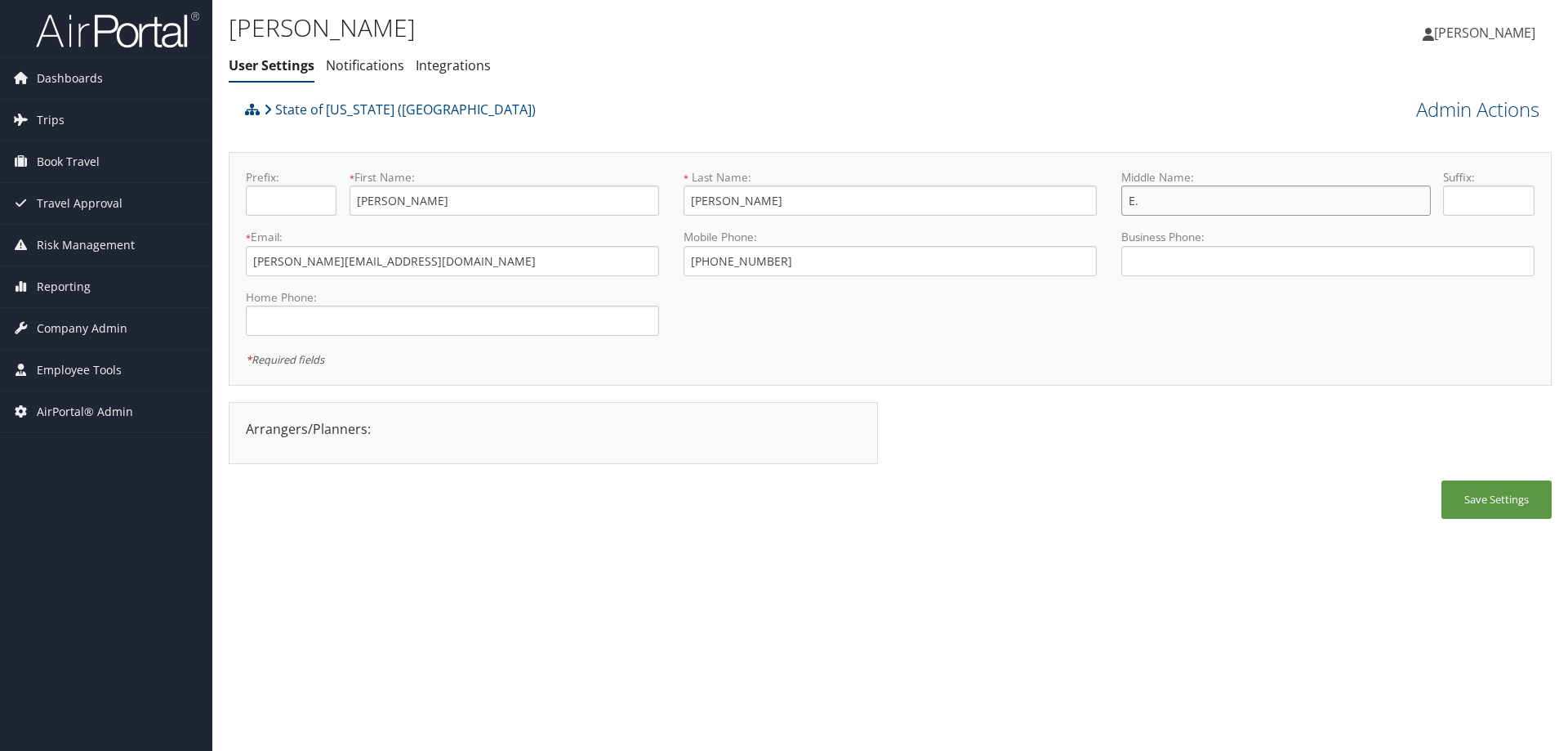
click at [1154, 201] on input "E." at bounding box center [1276, 201] width 310 height 30
type input "E"
click at [700, 262] on input "+1 (225) 377-3830" at bounding box center [890, 261] width 413 height 30
type input "+1 (225) 377-3830"
click at [1457, 111] on link "Admin Actions" at bounding box center [1478, 109] width 123 height 28
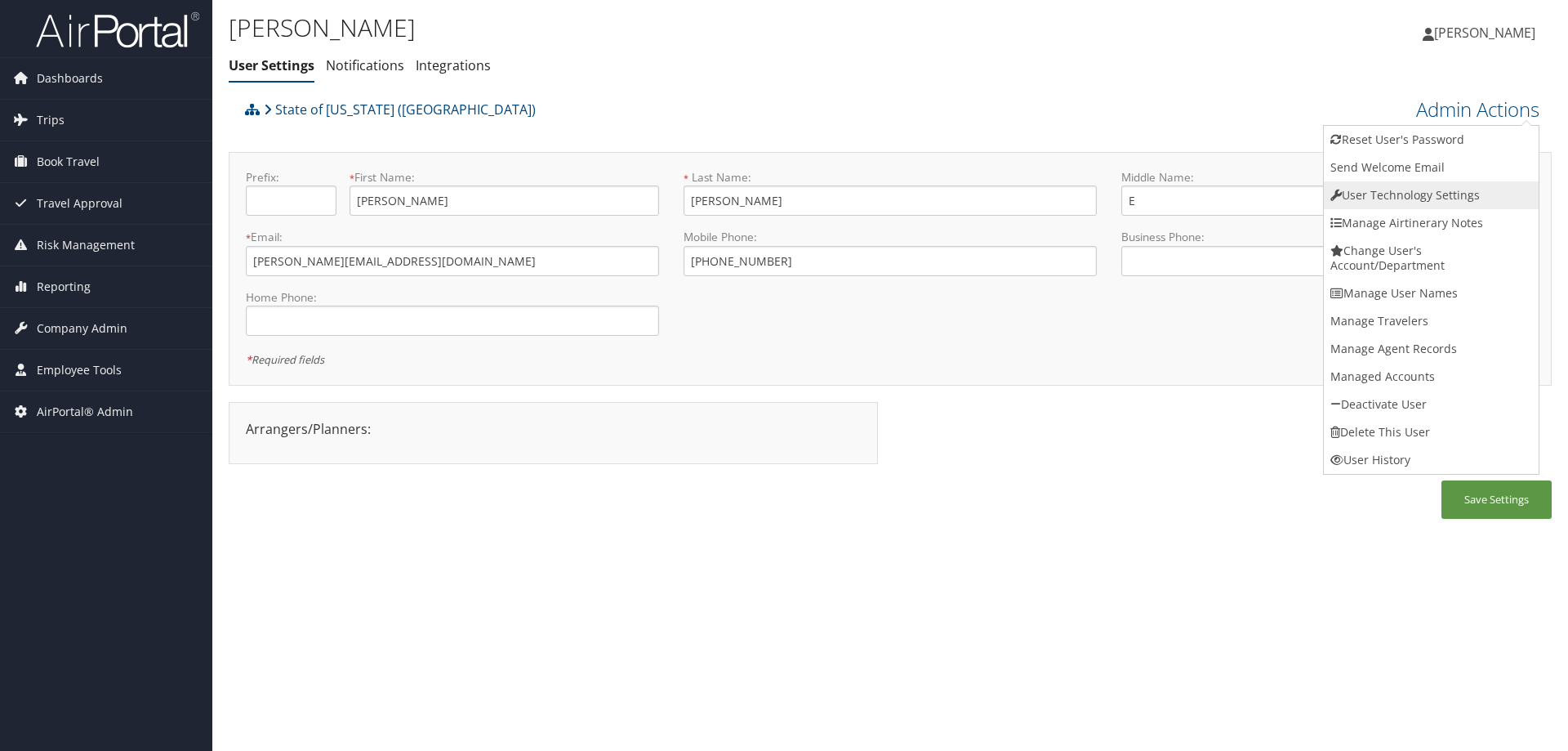
click at [1408, 187] on link "User Technology Settings" at bounding box center [1432, 195] width 215 height 28
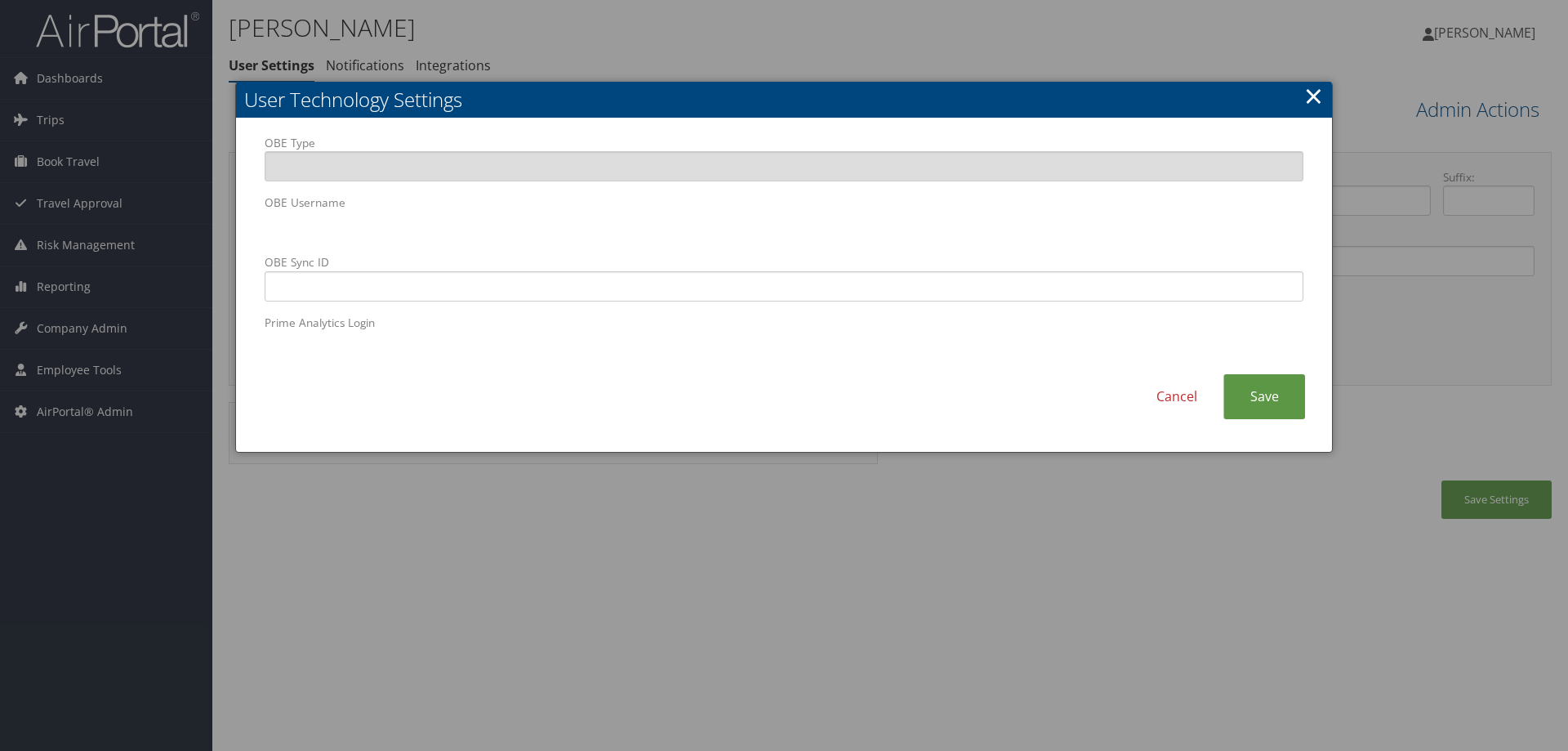
click at [211, 214] on body "Menu Dashboards ► AirPortal 360™ (Manager) AirPortal 360™ (Agent) My Travel Das…" at bounding box center [784, 375] width 1568 height 751
click at [602, 271] on input "OBE Sync ID" at bounding box center [784, 286] width 1039 height 30
paste input "jamerson_jackson@suagcenter.com"
type input "jamerson_jackson@suagcenter.com"
click at [1269, 404] on link "Save" at bounding box center [1265, 396] width 82 height 45
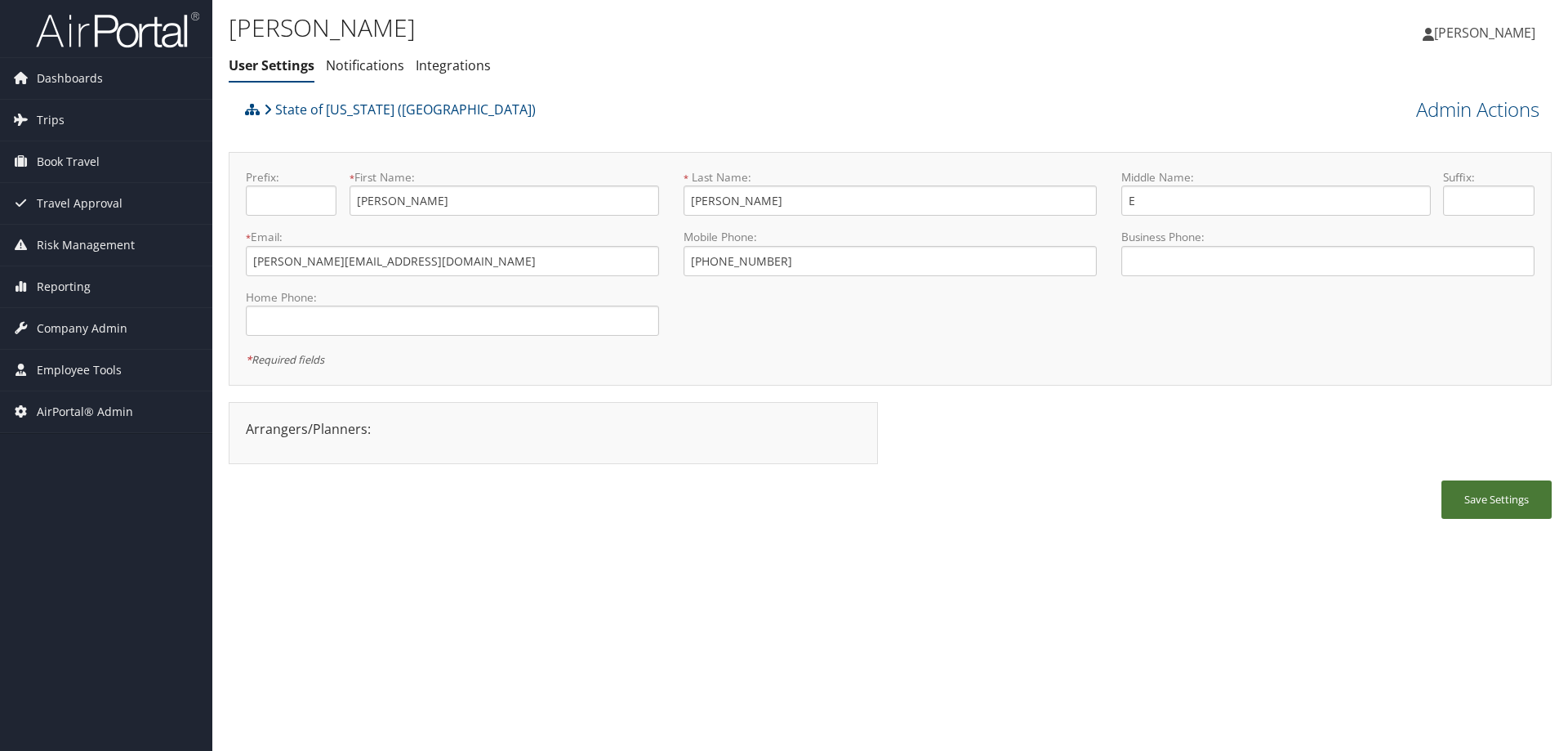
click at [1487, 503] on button "Save Settings" at bounding box center [1497, 499] width 110 height 38
click at [1522, 506] on button "Save Settings" at bounding box center [1497, 499] width 110 height 38
drag, startPoint x: 481, startPoint y: 261, endPoint x: 145, endPoint y: 254, distance: 336.1
click at [145, 254] on div "Dashboards AirPortal 360™ (Manager) AirPortal 360™ (Agent) My Travel Dashboard …" at bounding box center [784, 375] width 1568 height 751
click at [82, 320] on span "Company Admin" at bounding box center [81, 328] width 90 height 41
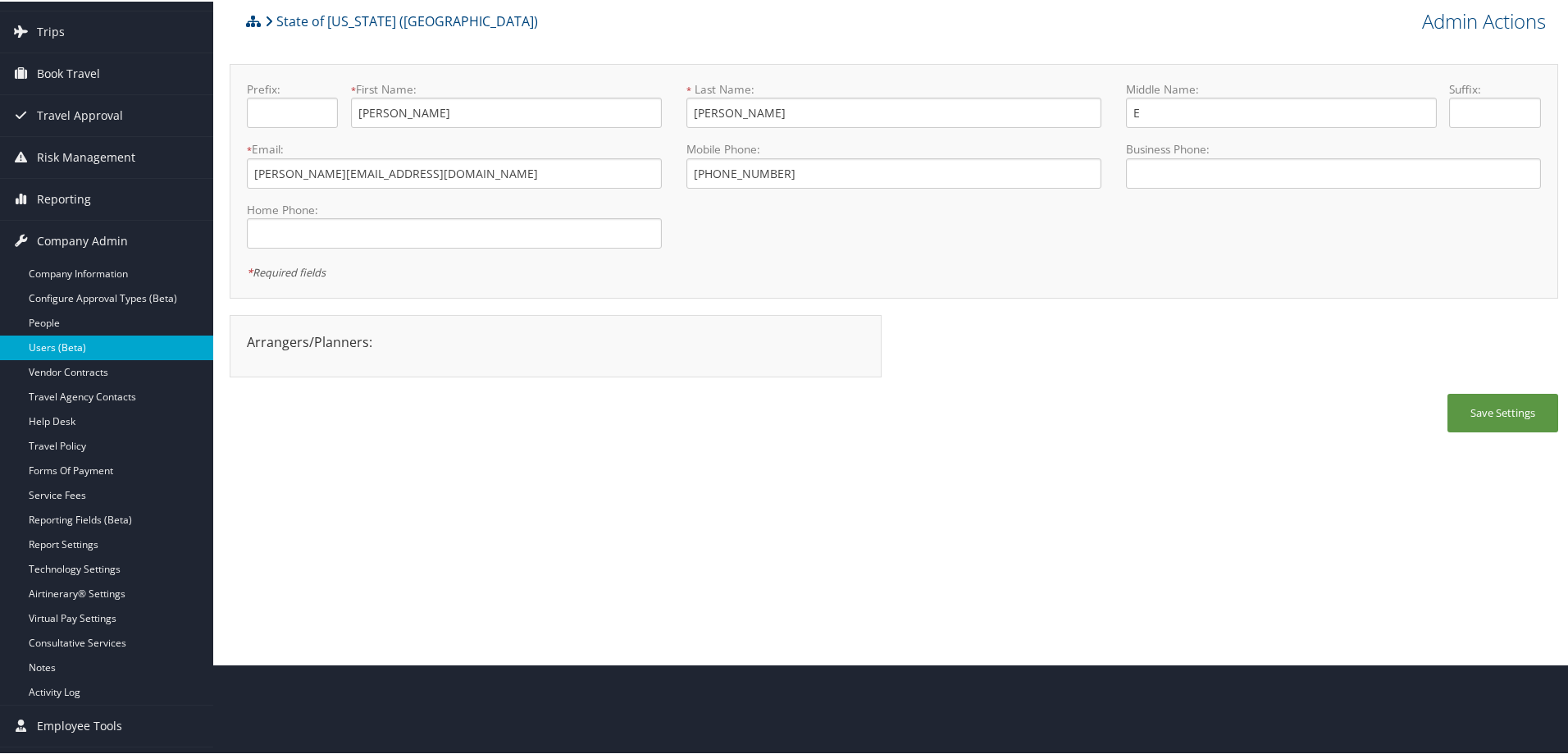
scroll to position [124, 0]
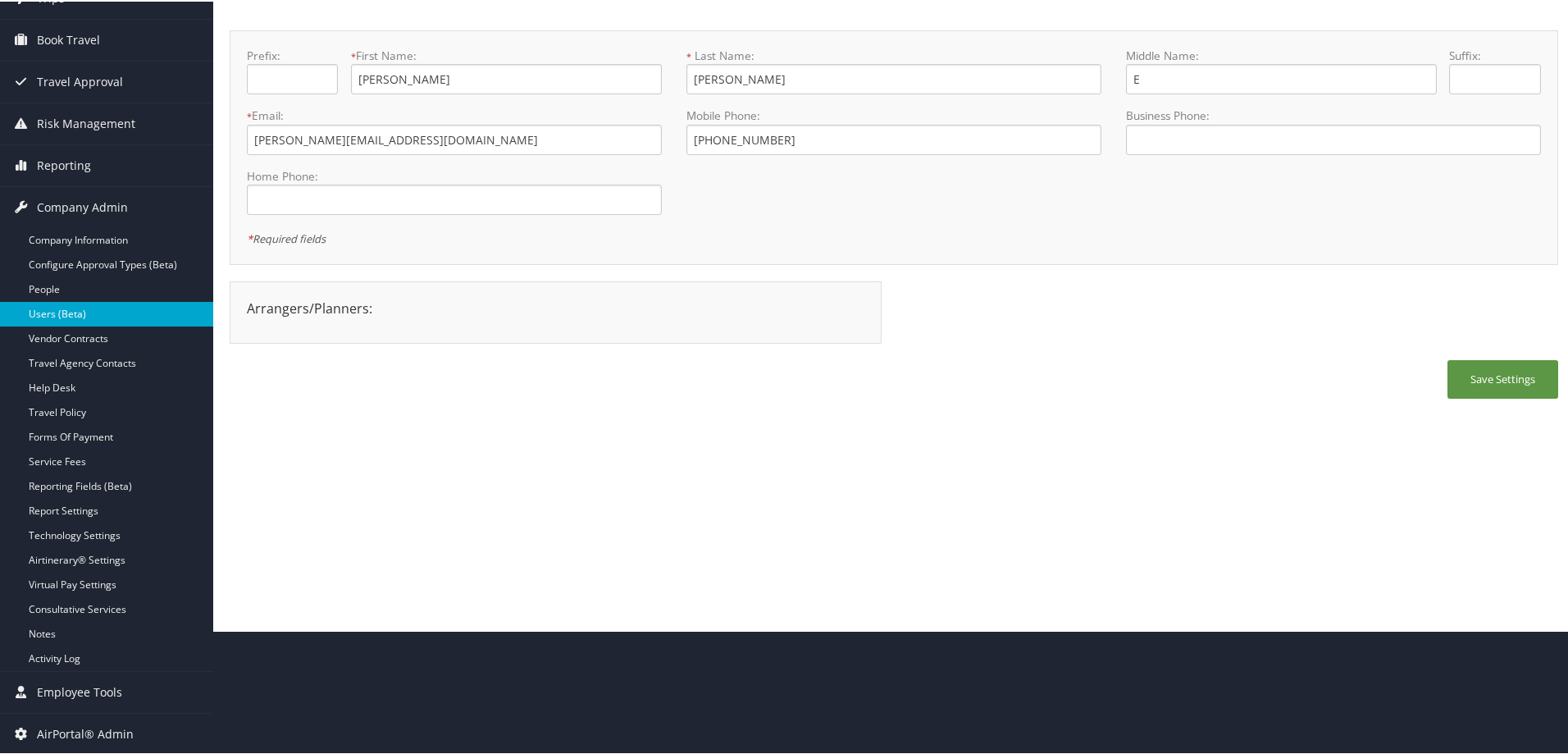
click at [98, 311] on link "Users (Beta)" at bounding box center [107, 313] width 214 height 24
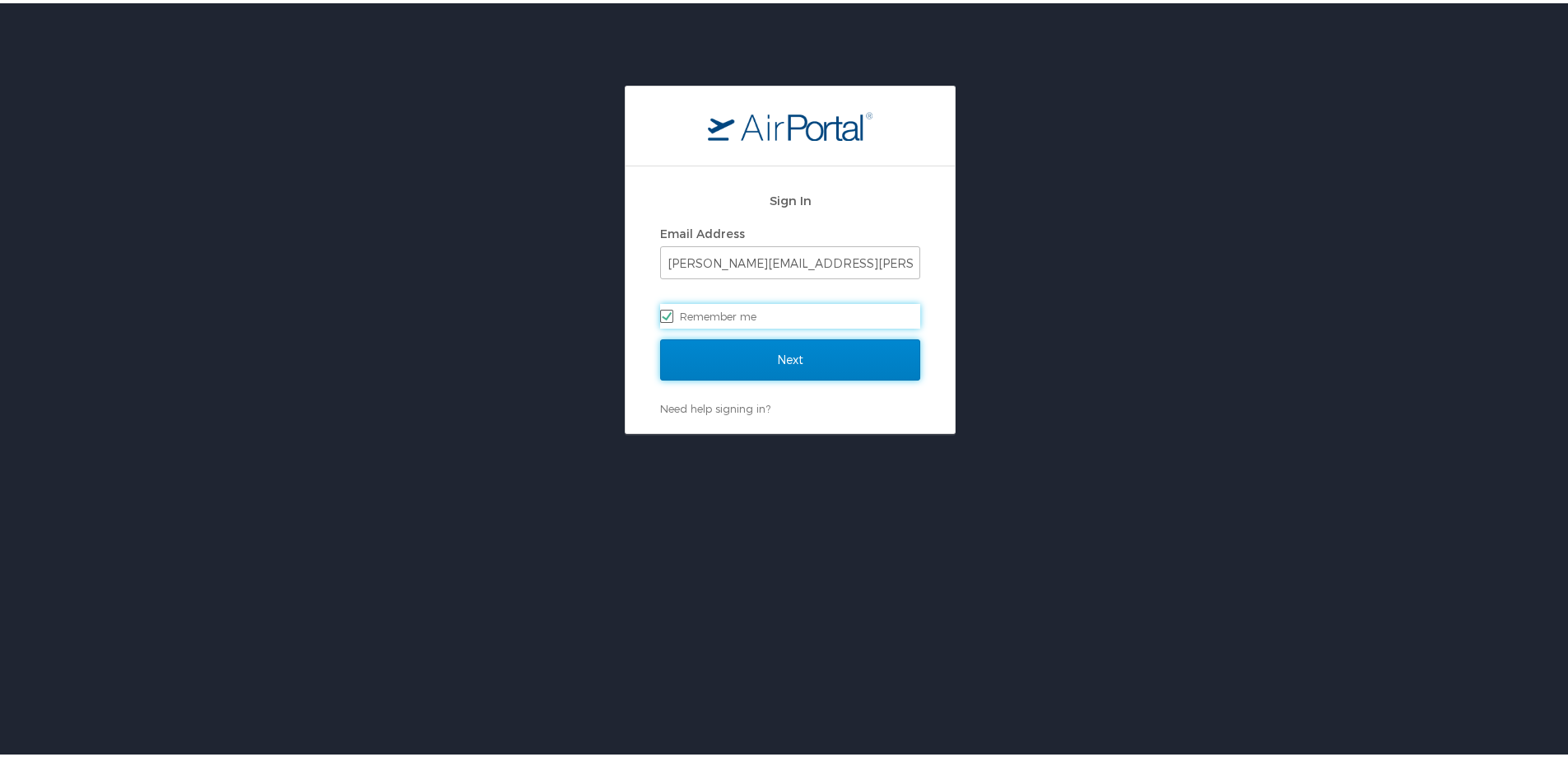
click at [760, 359] on input "Next" at bounding box center [790, 356] width 260 height 41
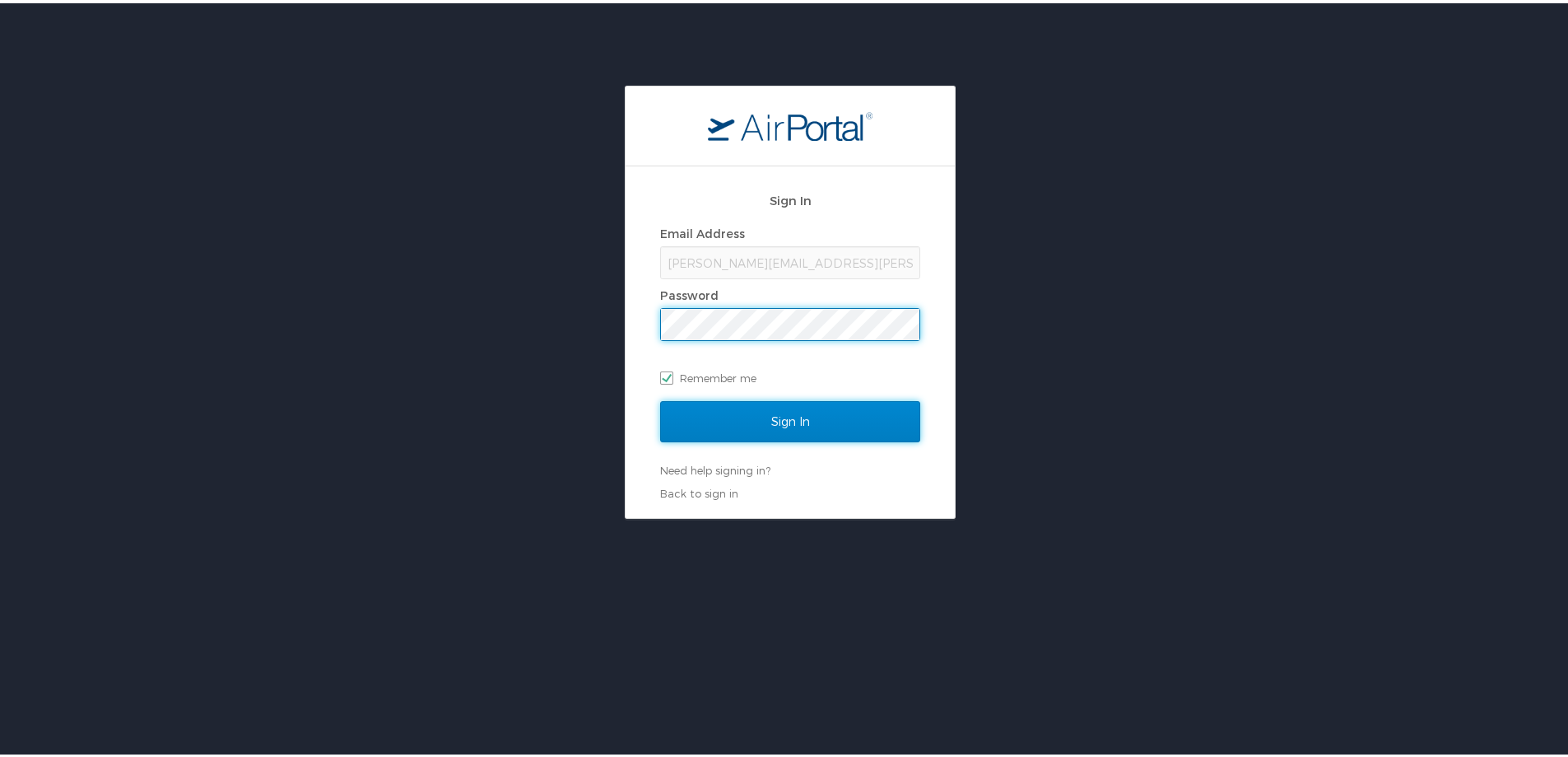
click at [770, 415] on input "Sign In" at bounding box center [790, 418] width 260 height 41
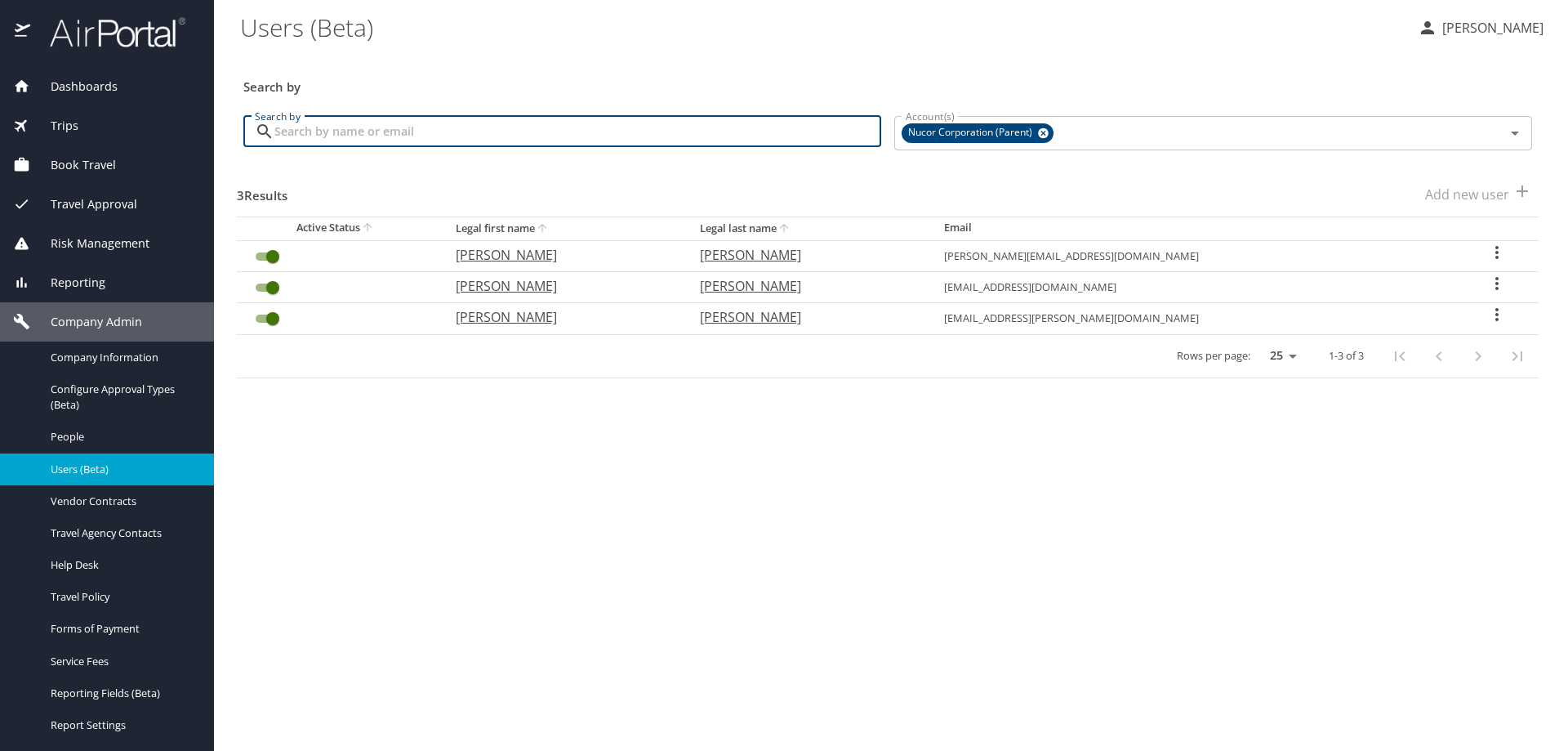
click at [328, 127] on input "Search by" at bounding box center [577, 131] width 607 height 31
paste input "[PHONE_NUMBER]"
type input "[PHONE_NUMBER]"
click at [1042, 130] on icon at bounding box center [1043, 132] width 10 height 10
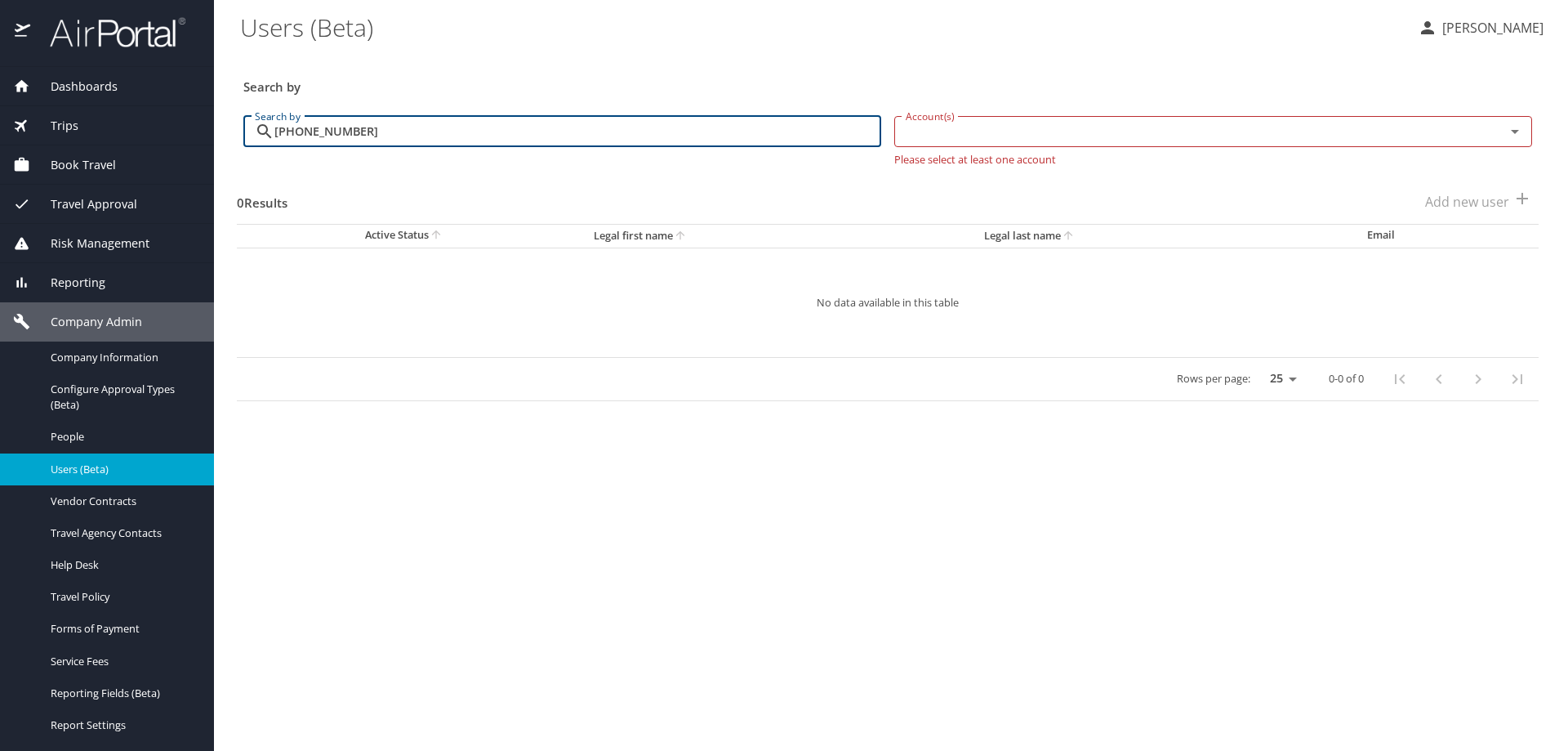
drag, startPoint x: 486, startPoint y: 128, endPoint x: 210, endPoint y: 142, distance: 276.4
click at [210, 142] on div "Dashboards AirPortal 360™ Manager AirPortal 360™ Agent My Travel Dashboard Trip…" at bounding box center [784, 375] width 1568 height 751
type input "[PERSON_NAME]"
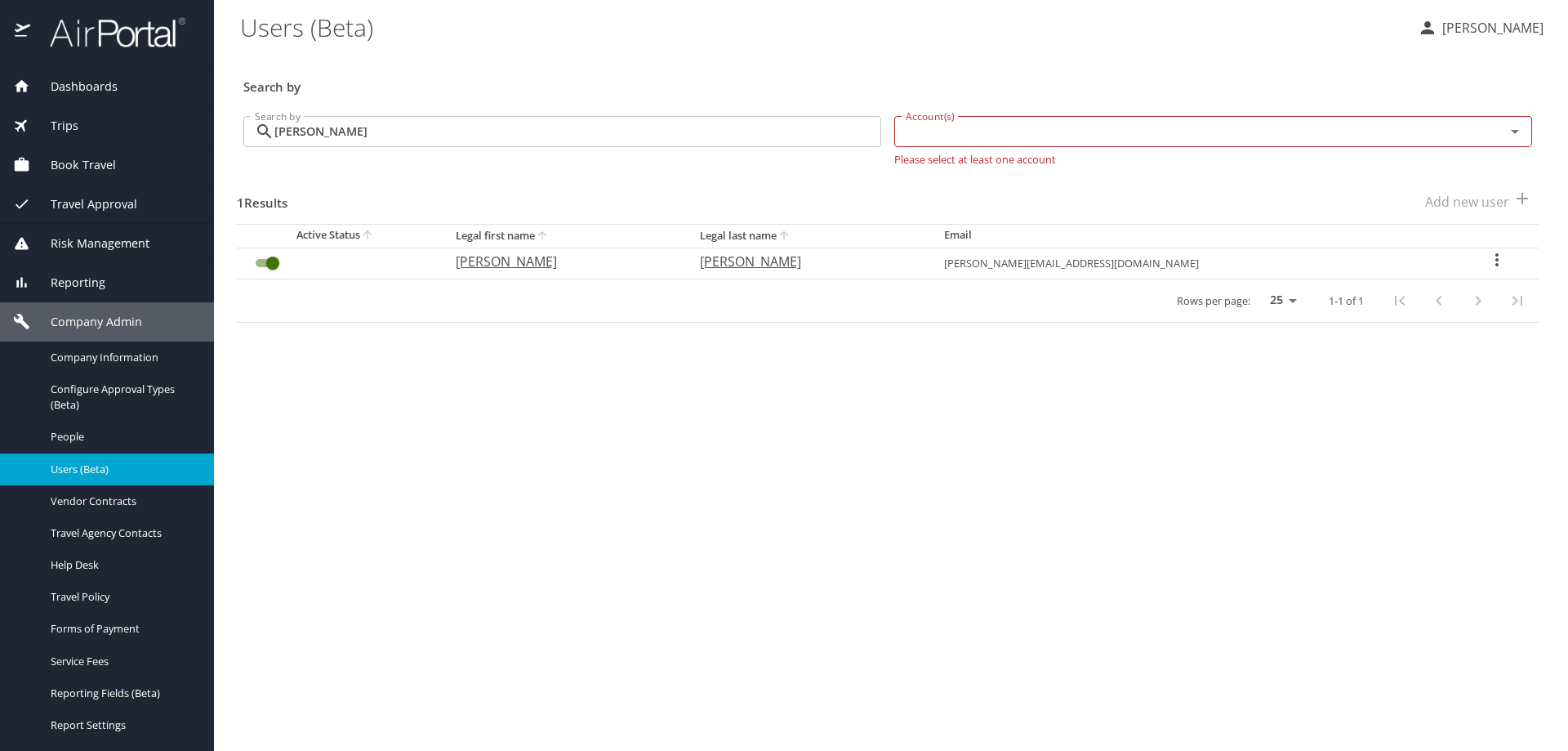
click at [1500, 257] on icon "User Search Table" at bounding box center [1497, 259] width 20 height 20
click at [1449, 269] on li "View profile" at bounding box center [1439, 261] width 237 height 30
select select "US"
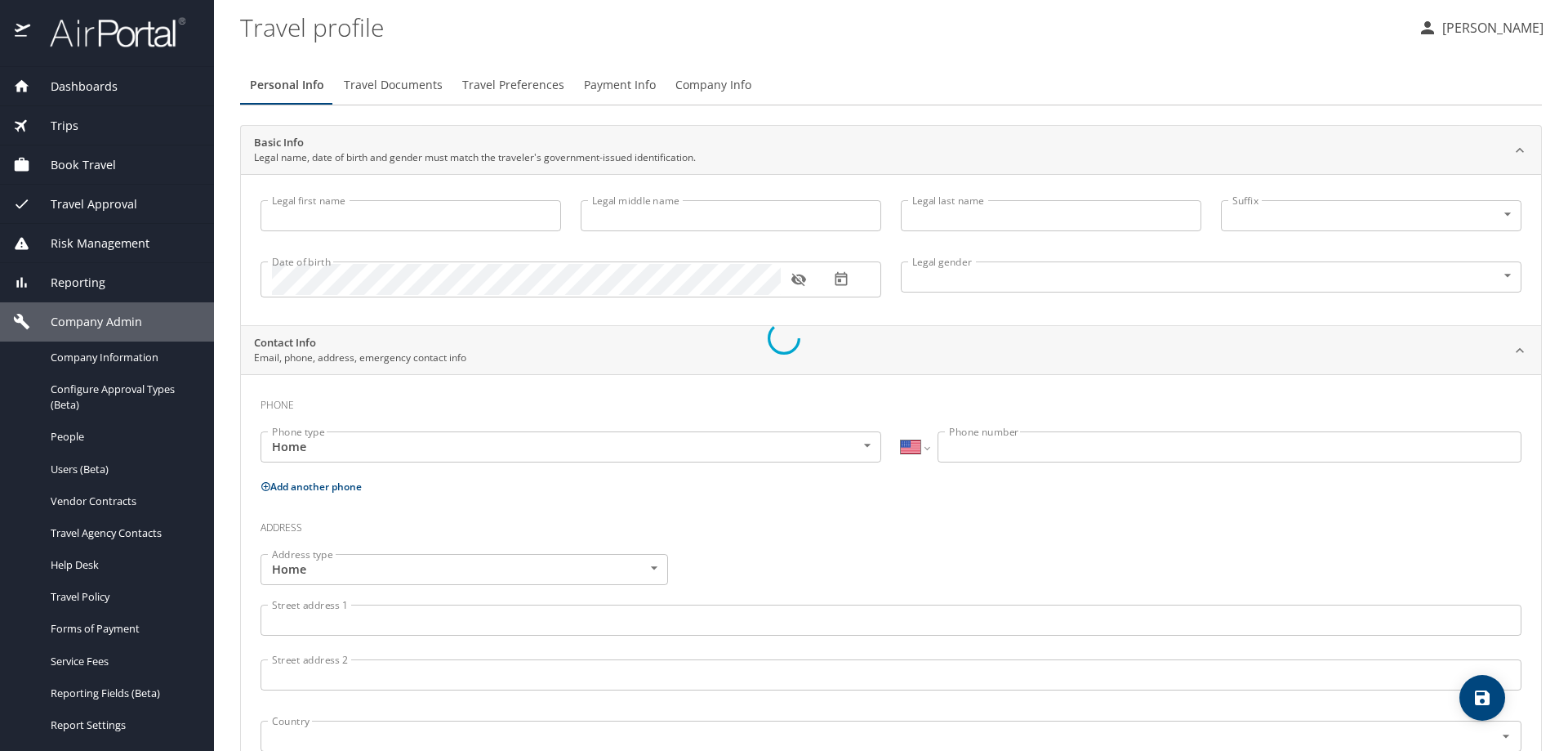
select select "US"
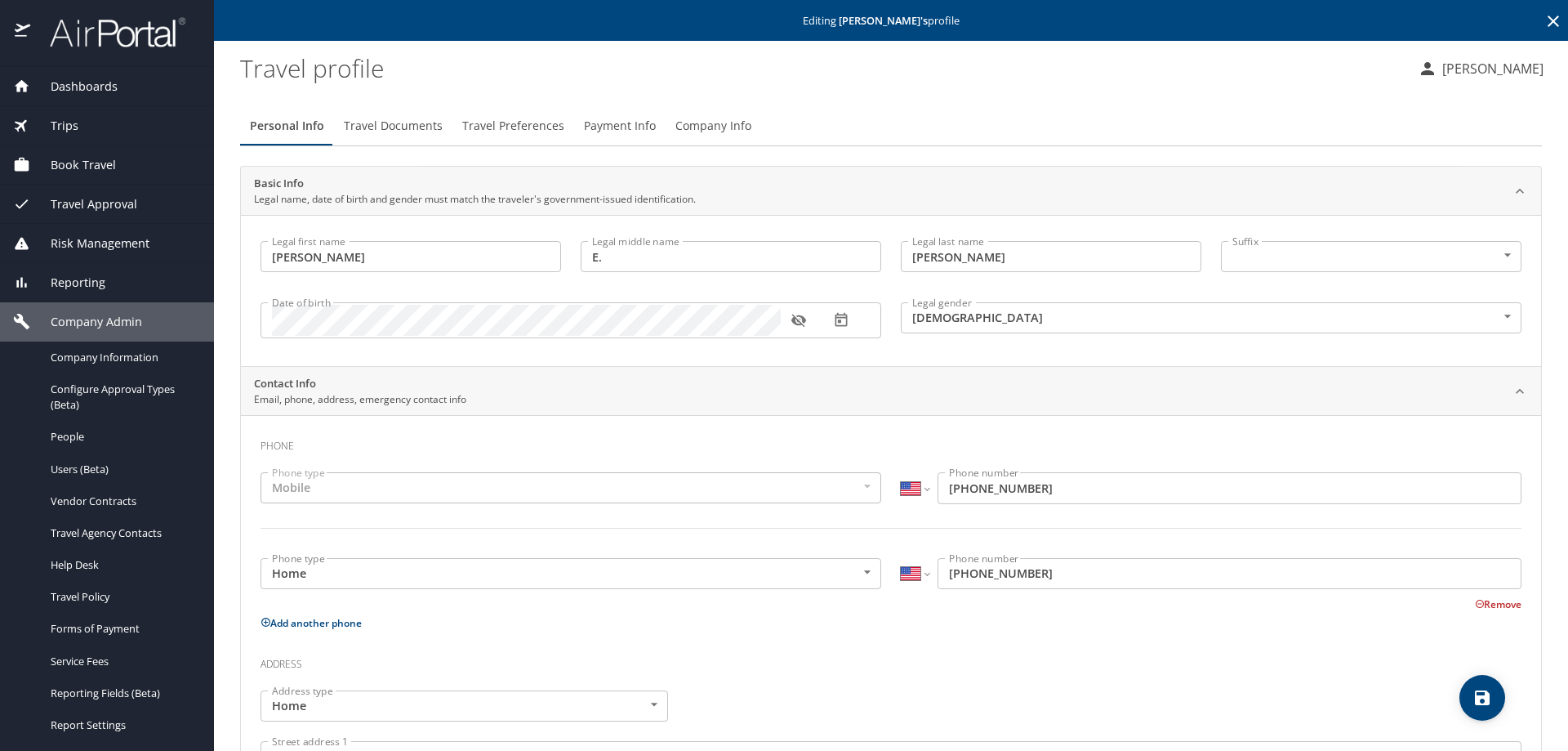
type input "[PERSON_NAME]"
type input "E."
type input "[PERSON_NAME]"
type input "[DEMOGRAPHIC_DATA]"
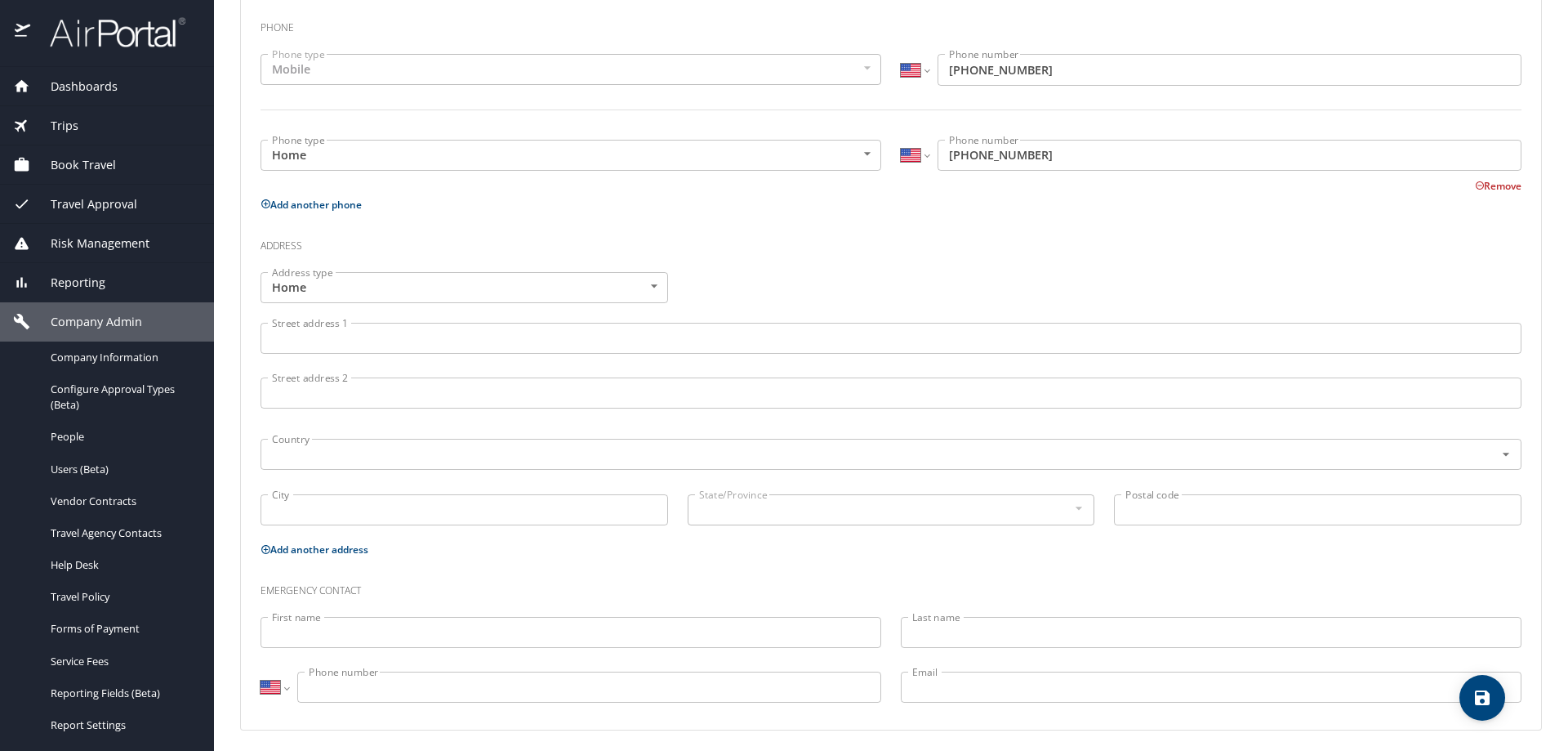
scroll to position [424, 0]
click at [1494, 696] on span "save" at bounding box center [1482, 697] width 46 height 20
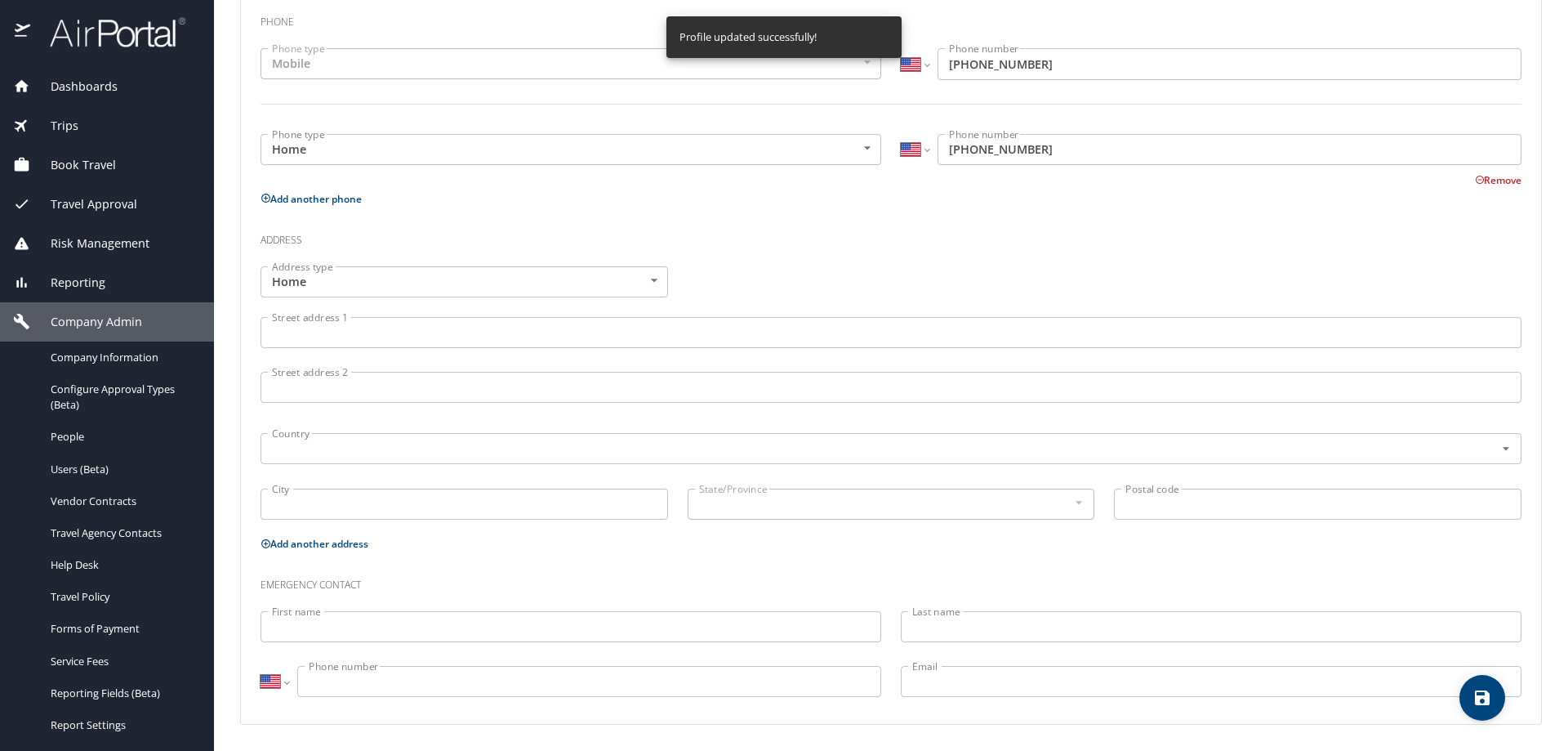
select select "US"
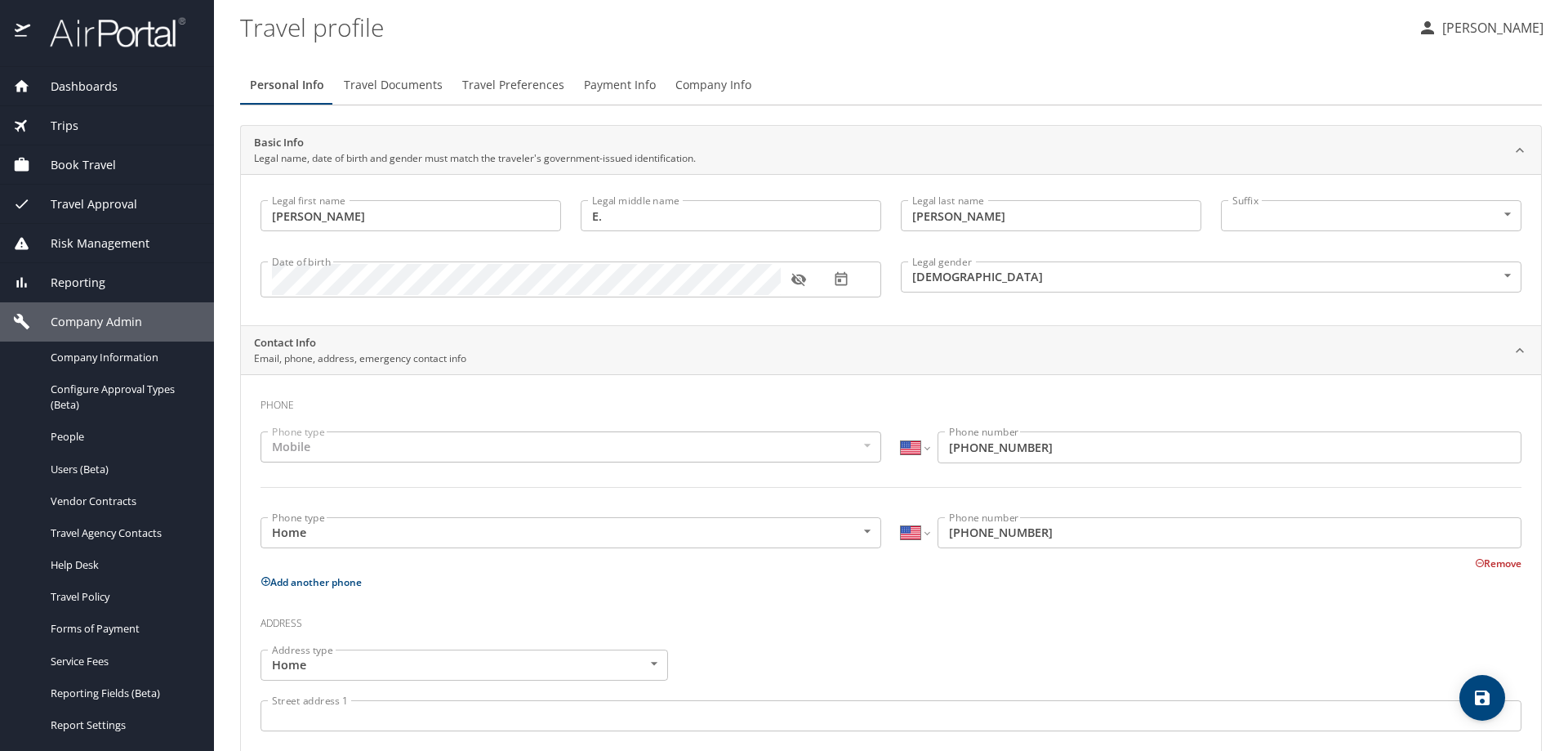
scroll to position [0, 0]
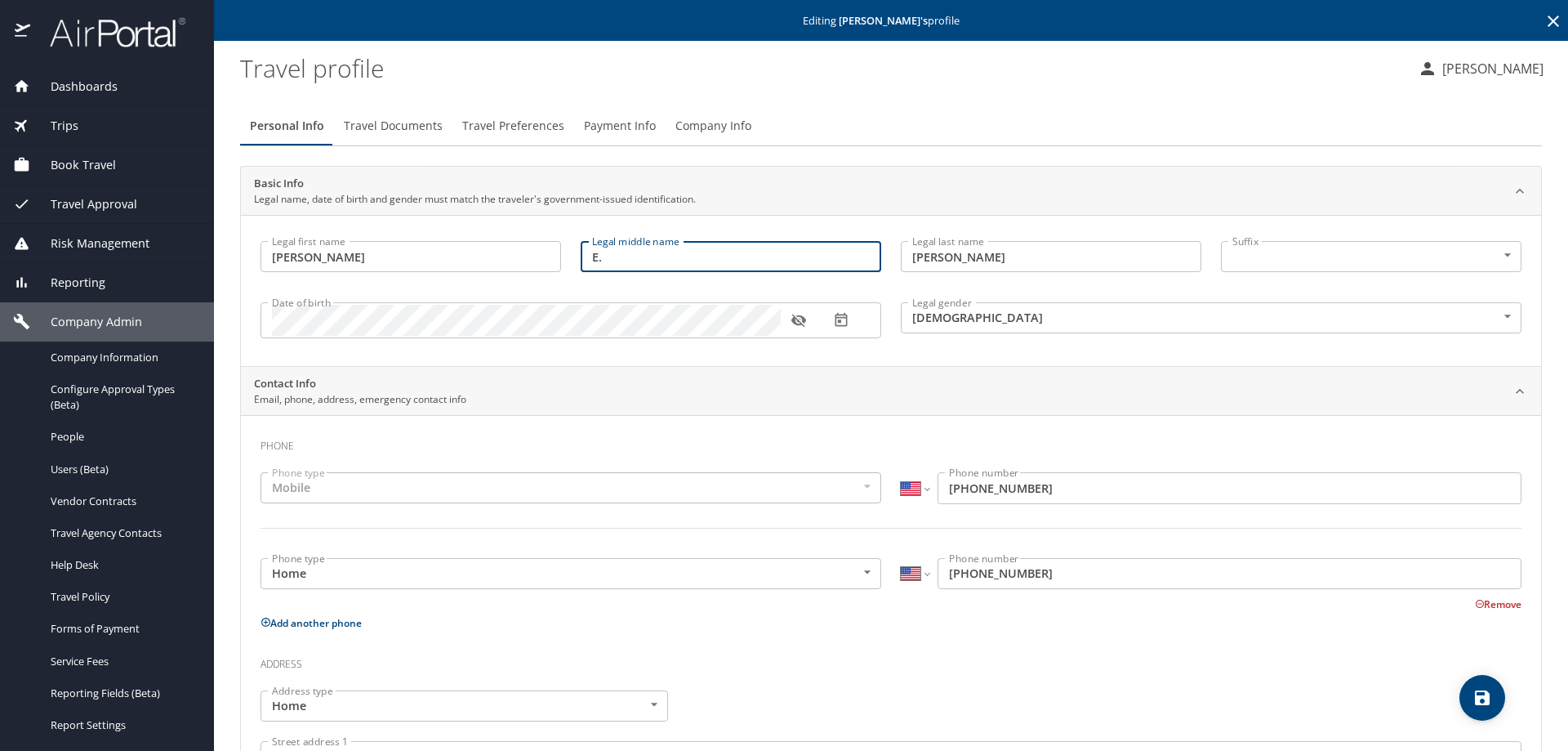
click at [680, 253] on input "E." at bounding box center [731, 256] width 300 height 31
type input "E"
click at [1501, 701] on span "save" at bounding box center [1482, 697] width 46 height 20
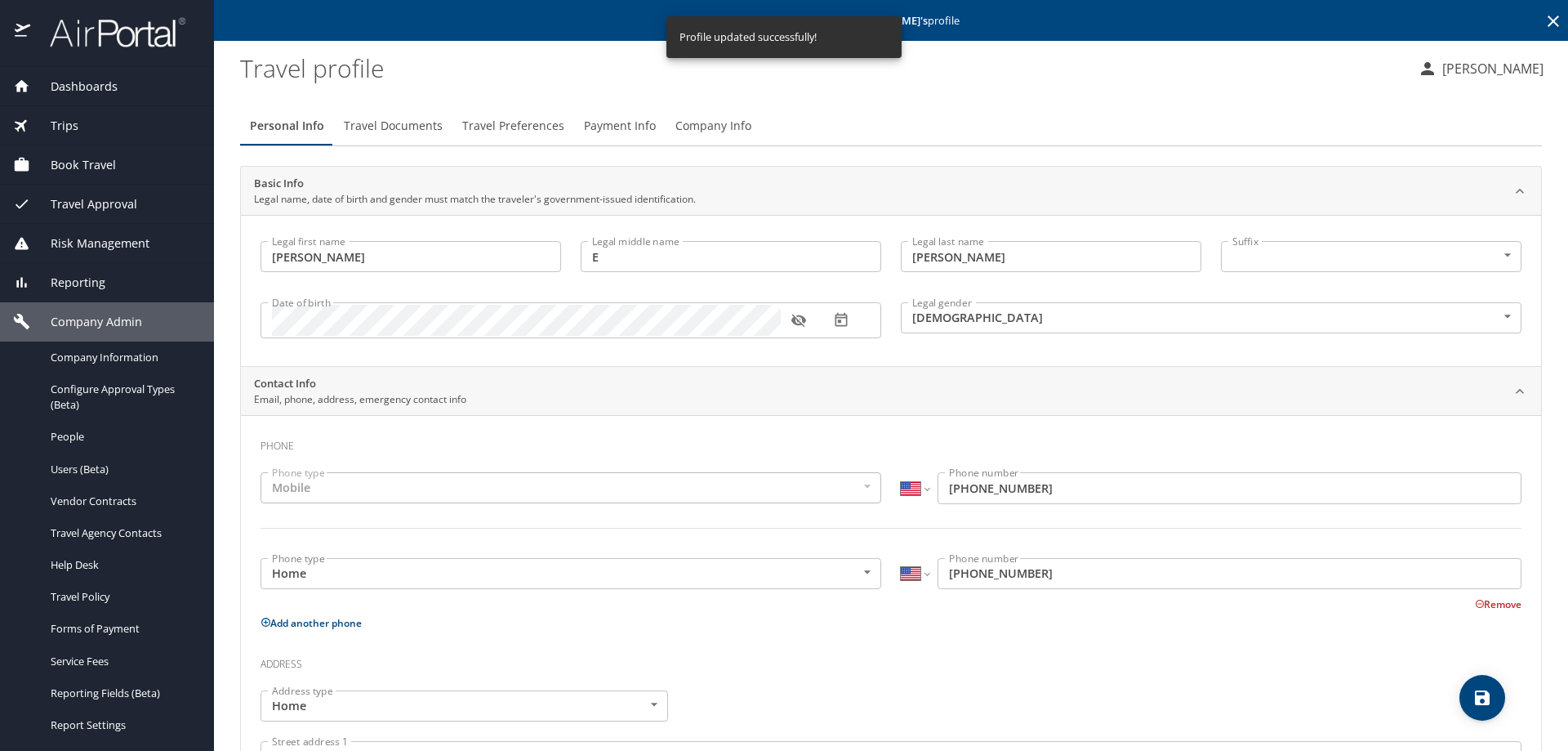
select select "US"
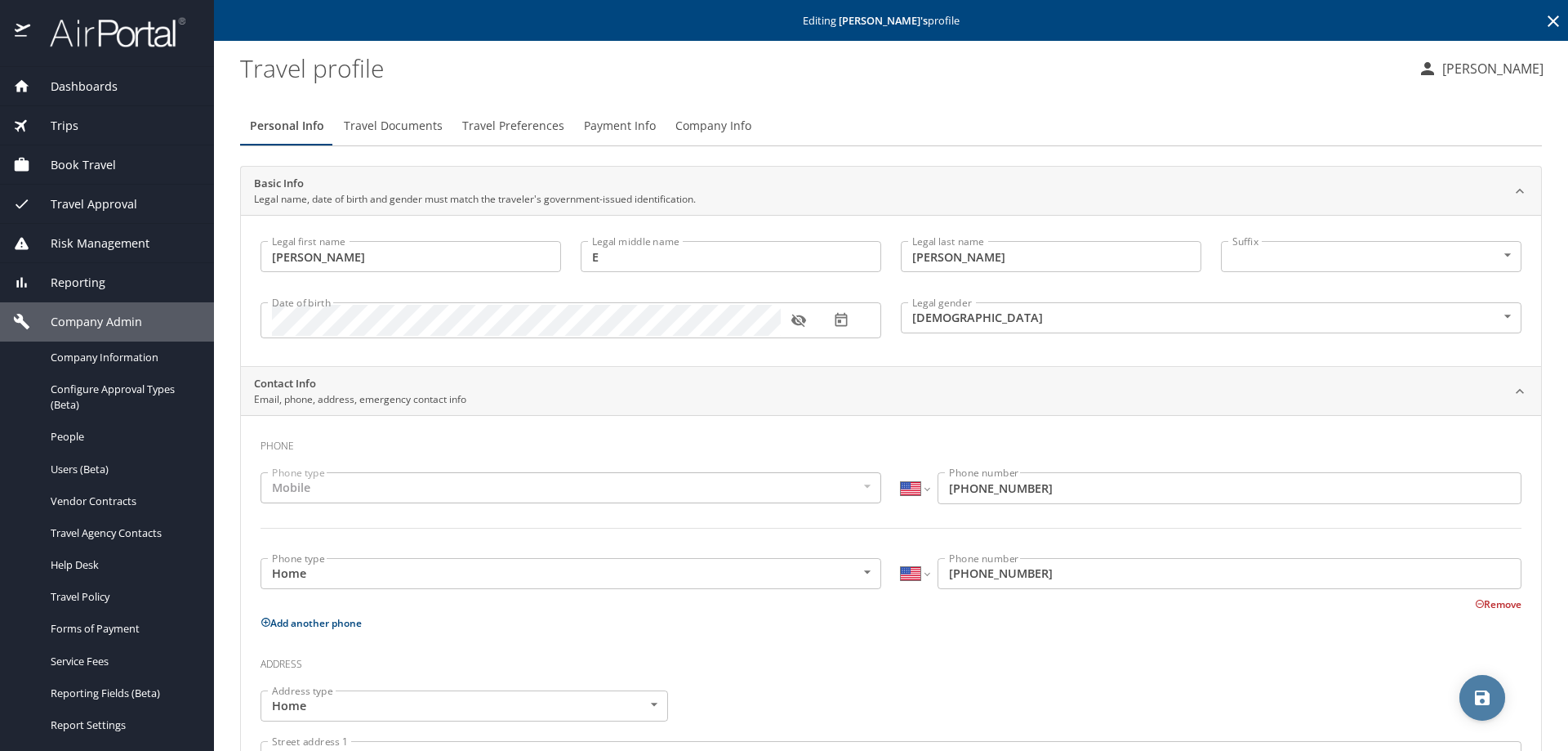
click at [1461, 701] on span "save" at bounding box center [1482, 697] width 46 height 20
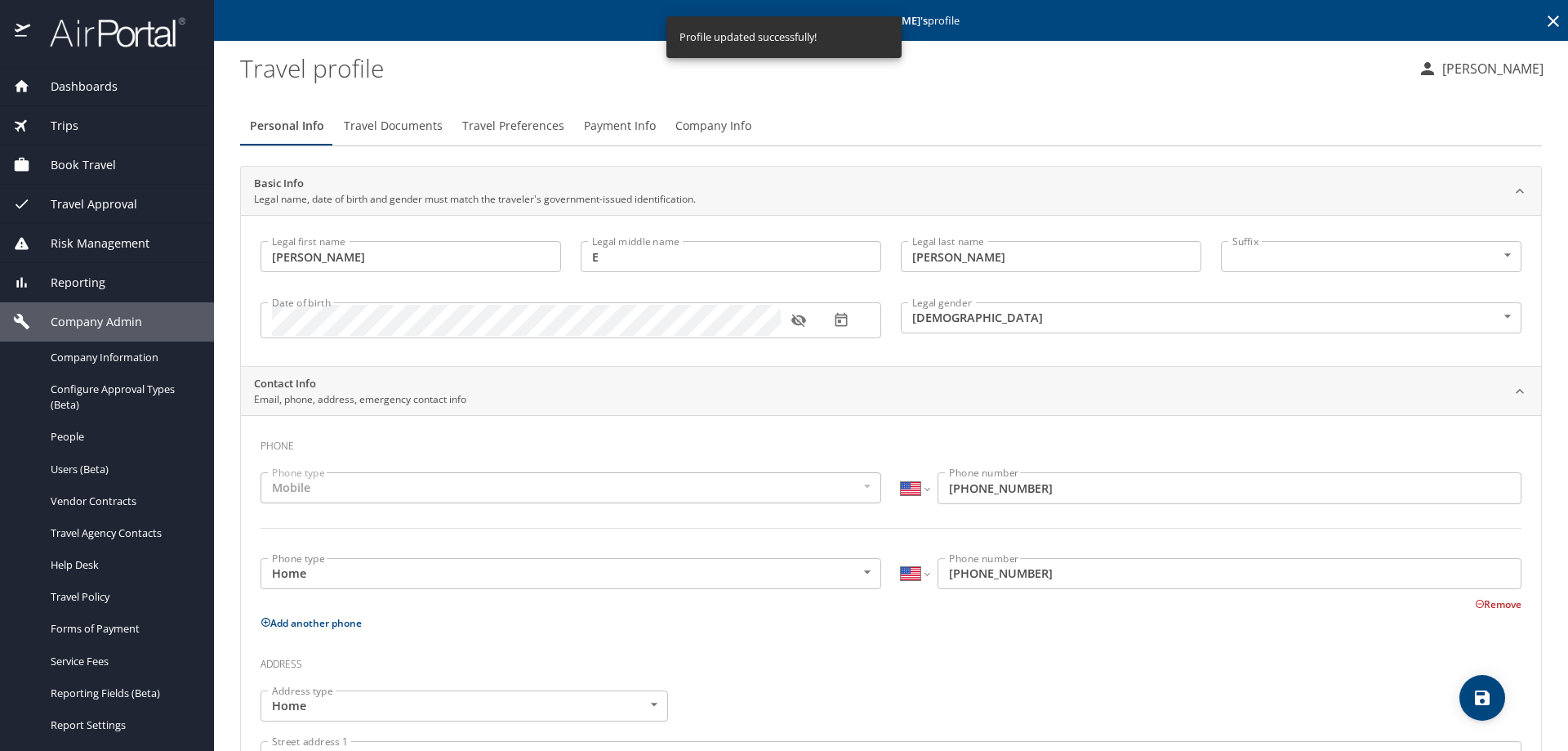
select select "US"
click at [76, 124] on span "Trips" at bounding box center [54, 125] width 49 height 18
